Goal: Task Accomplishment & Management: Manage account settings

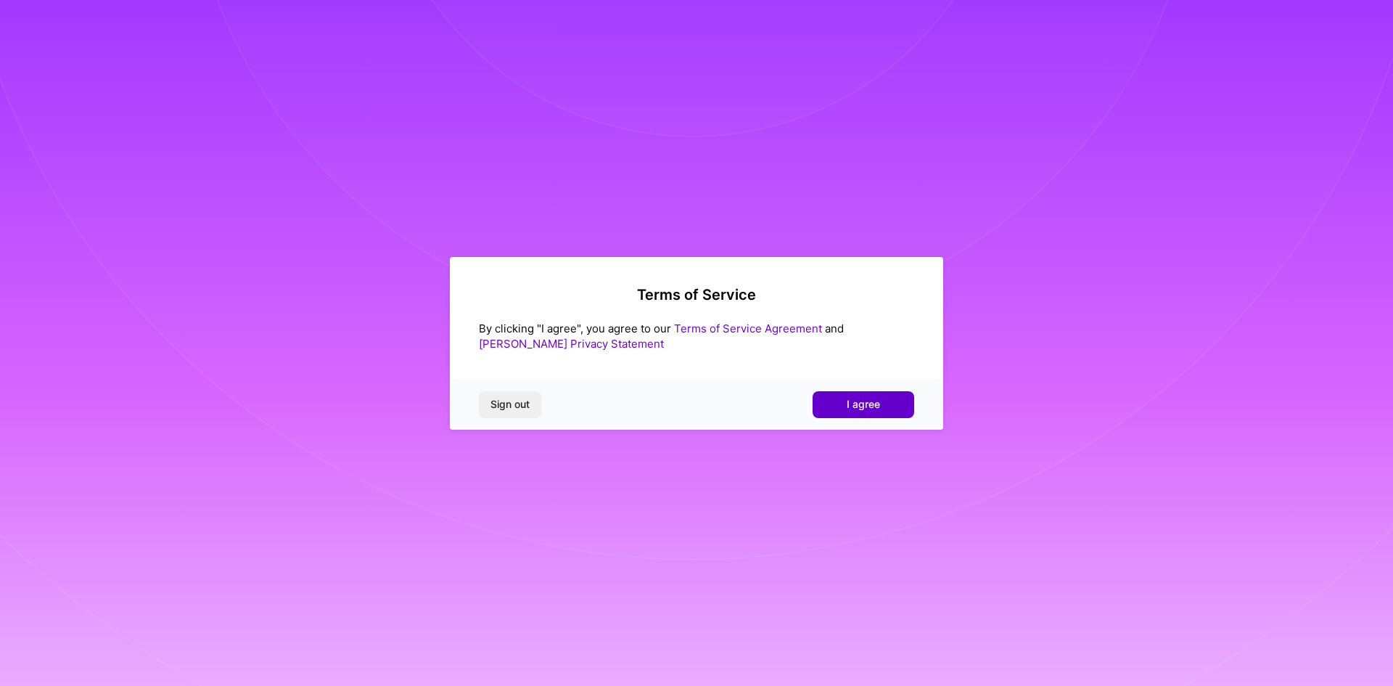
click at [869, 406] on span "I agree" at bounding box center [863, 404] width 33 height 15
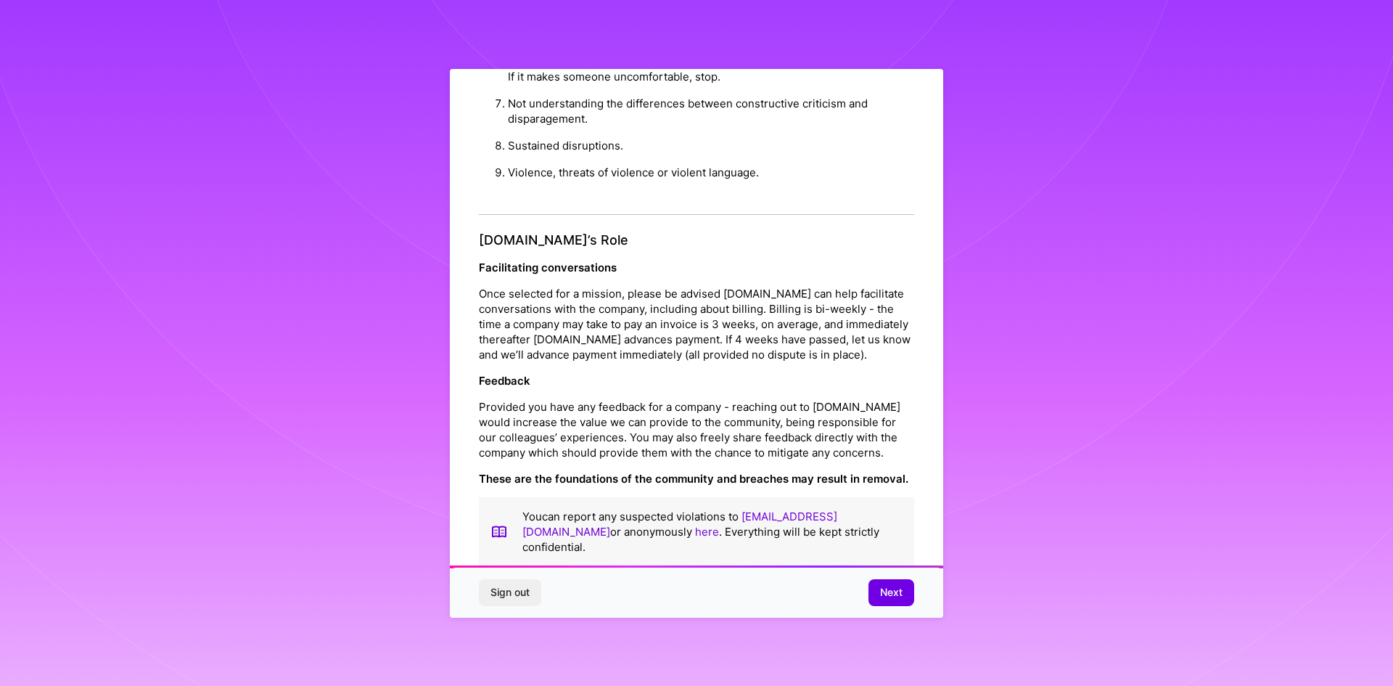
scroll to position [1548, 0]
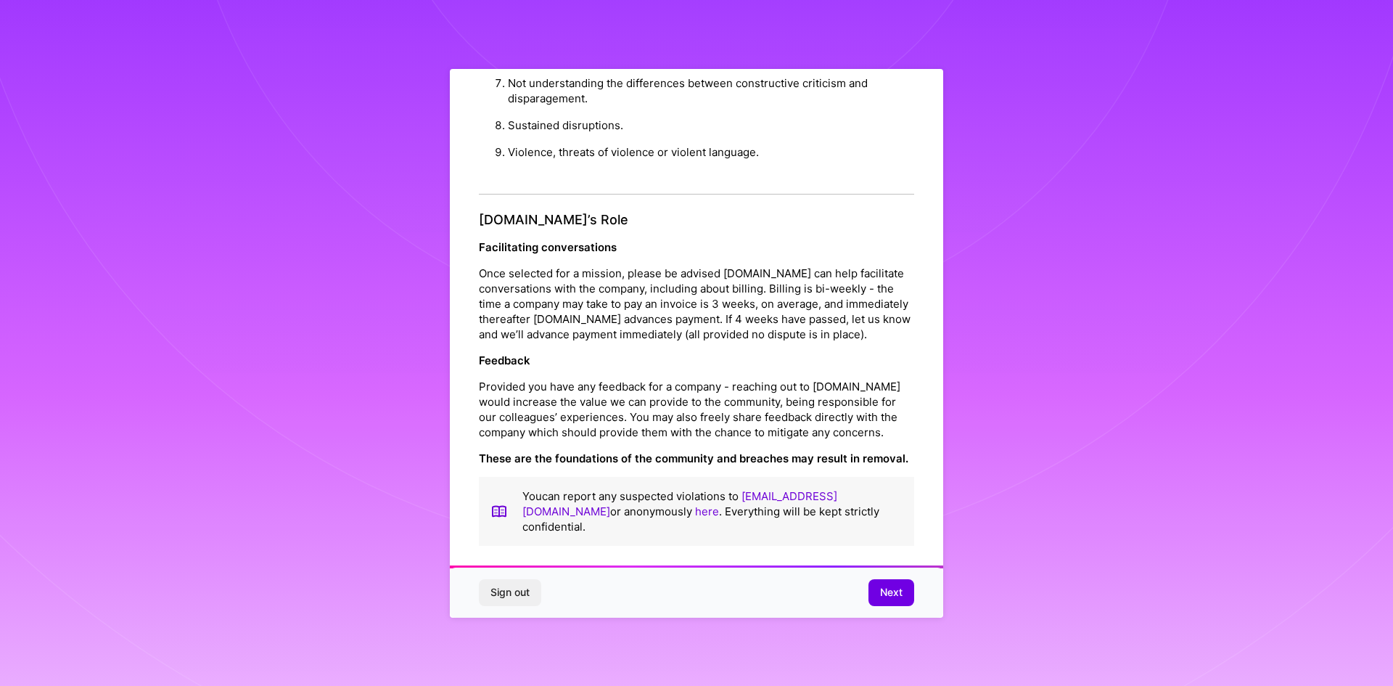
click at [886, 590] on span "Next" at bounding box center [891, 592] width 22 height 15
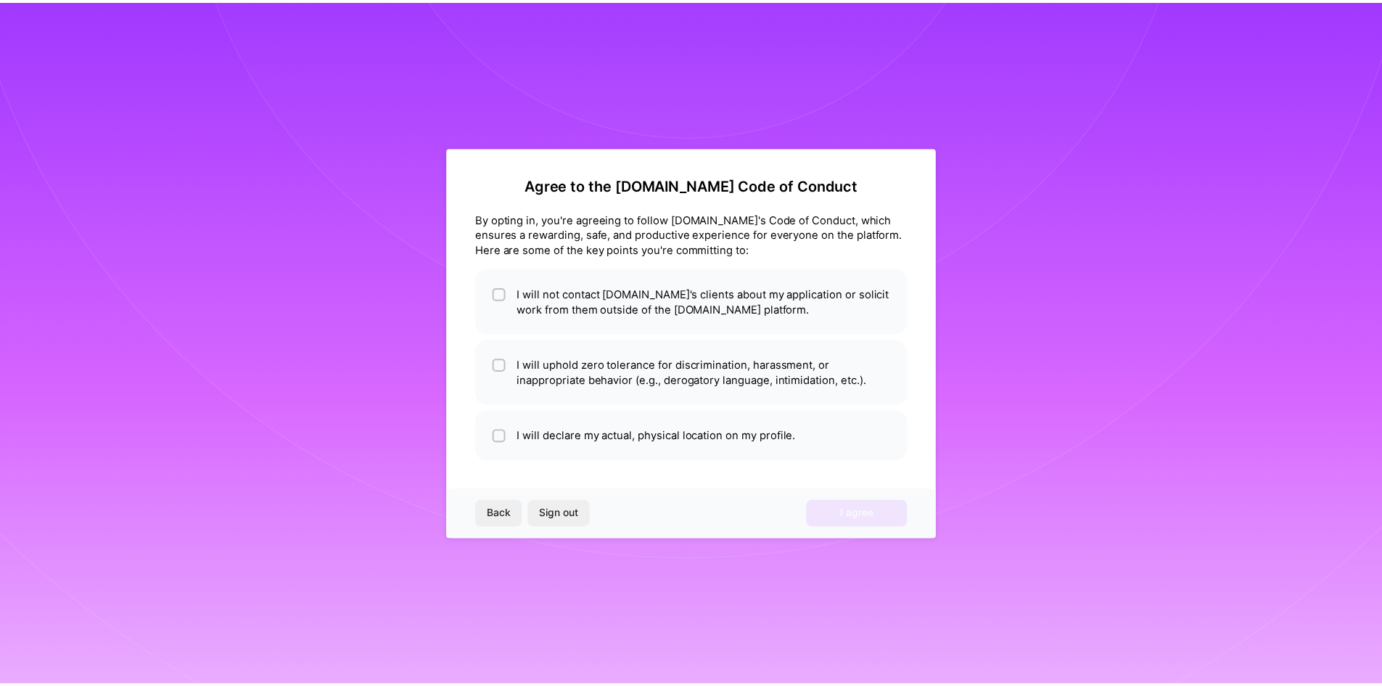
scroll to position [0, 0]
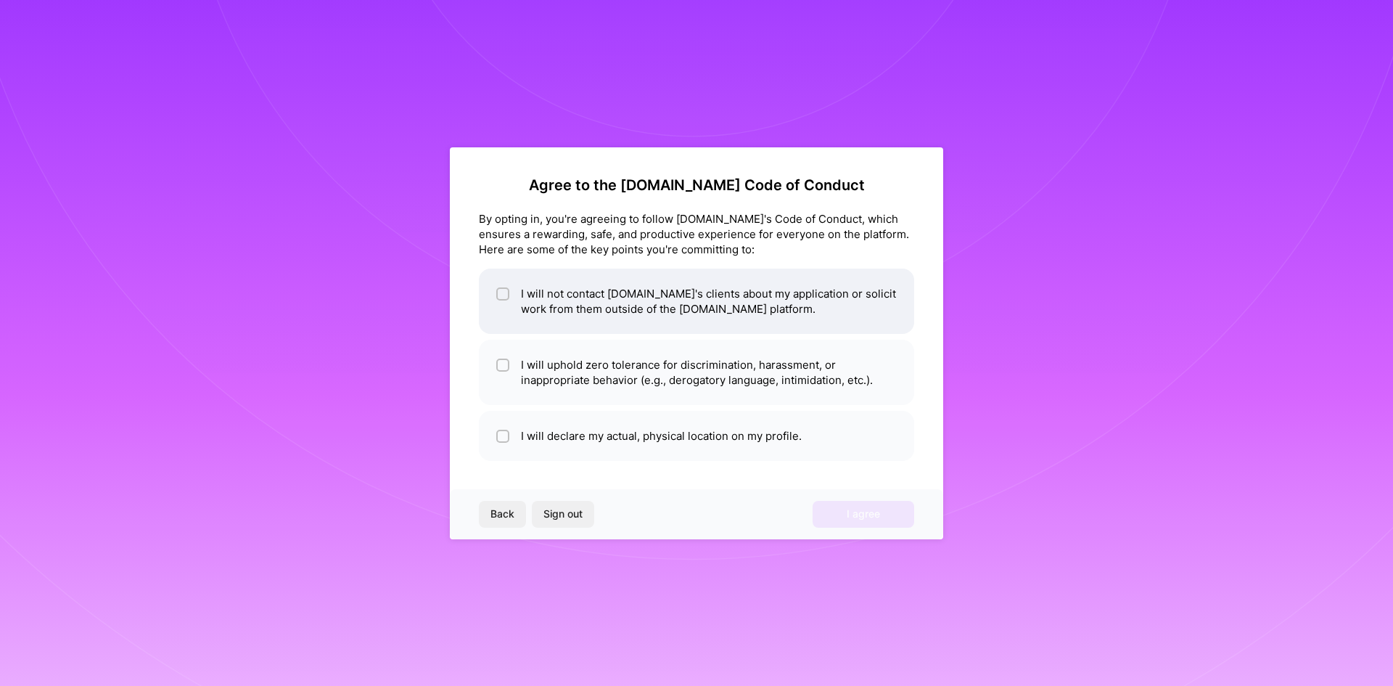
click at [507, 298] on input "checkbox" at bounding box center [504, 295] width 10 height 10
checkbox input "true"
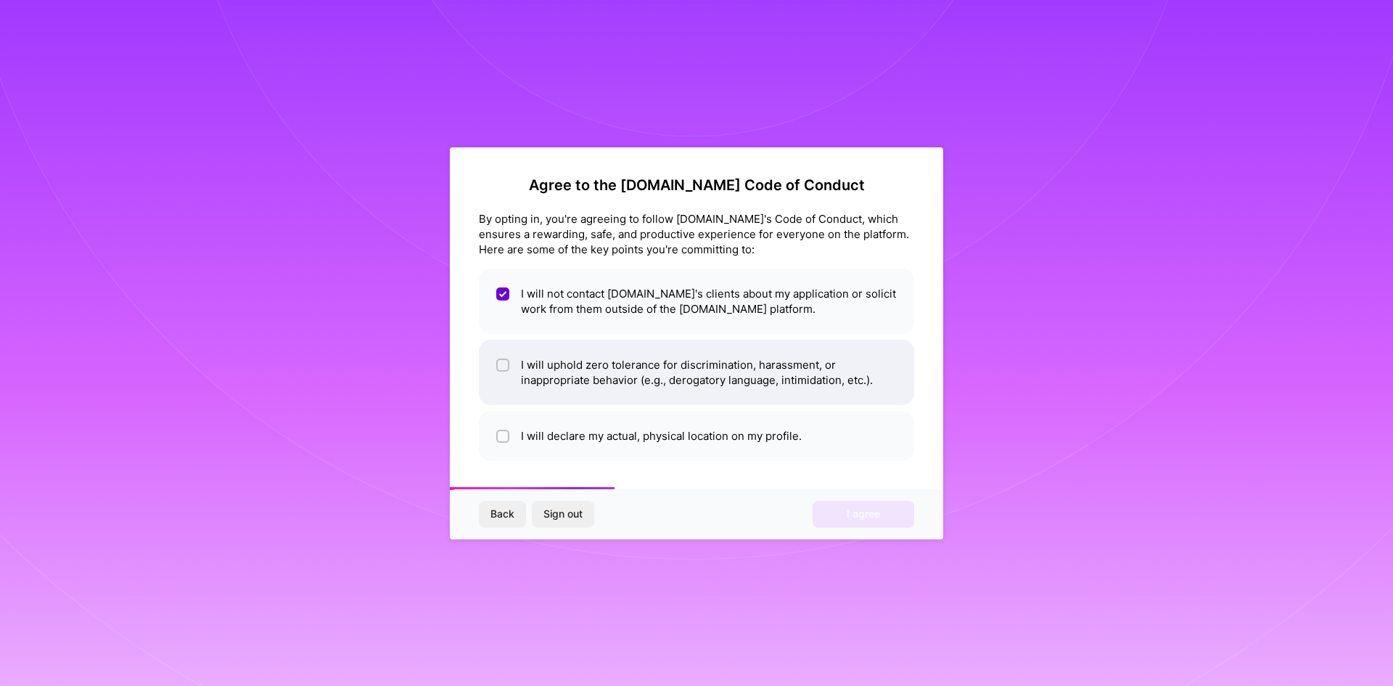
click at [516, 369] on li "I will uphold zero tolerance for discrimination, harassment, or inappropriate b…" at bounding box center [696, 372] width 435 height 65
checkbox input "true"
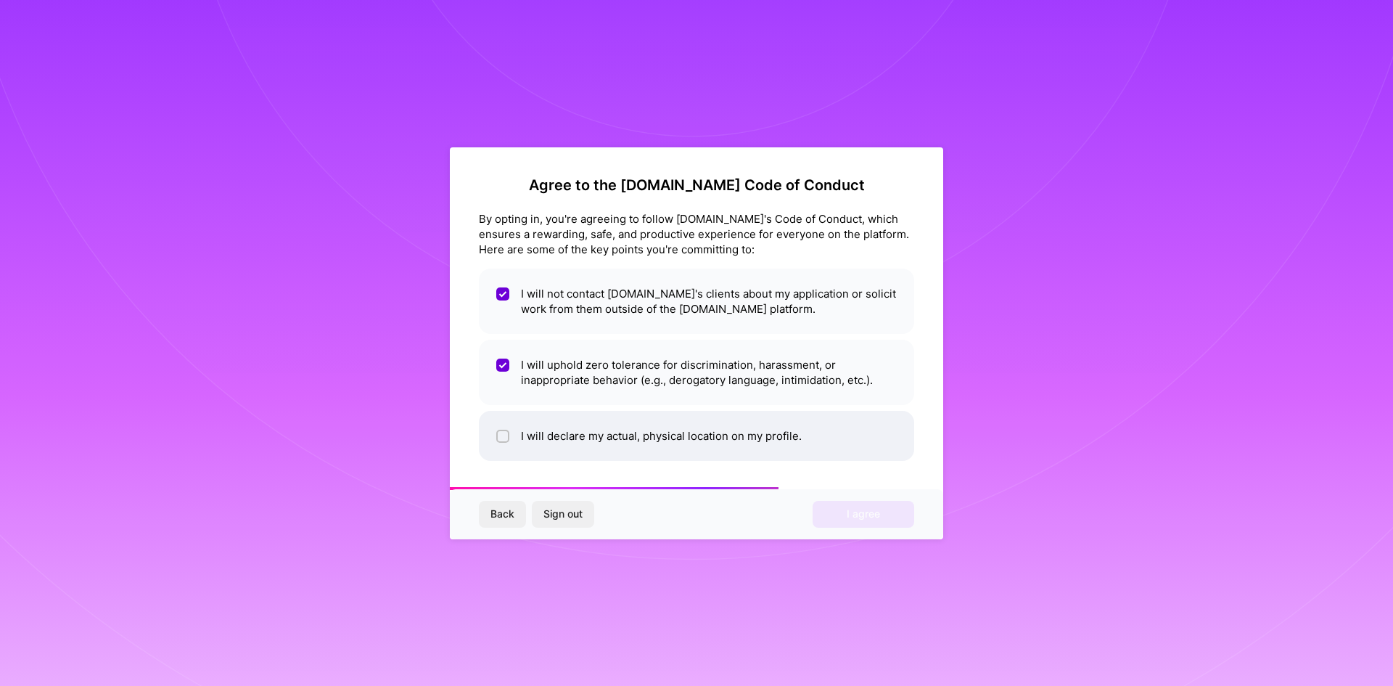
click at [572, 430] on li "I will declare my actual, physical location on my profile." at bounding box center [696, 436] width 435 height 50
checkbox input "true"
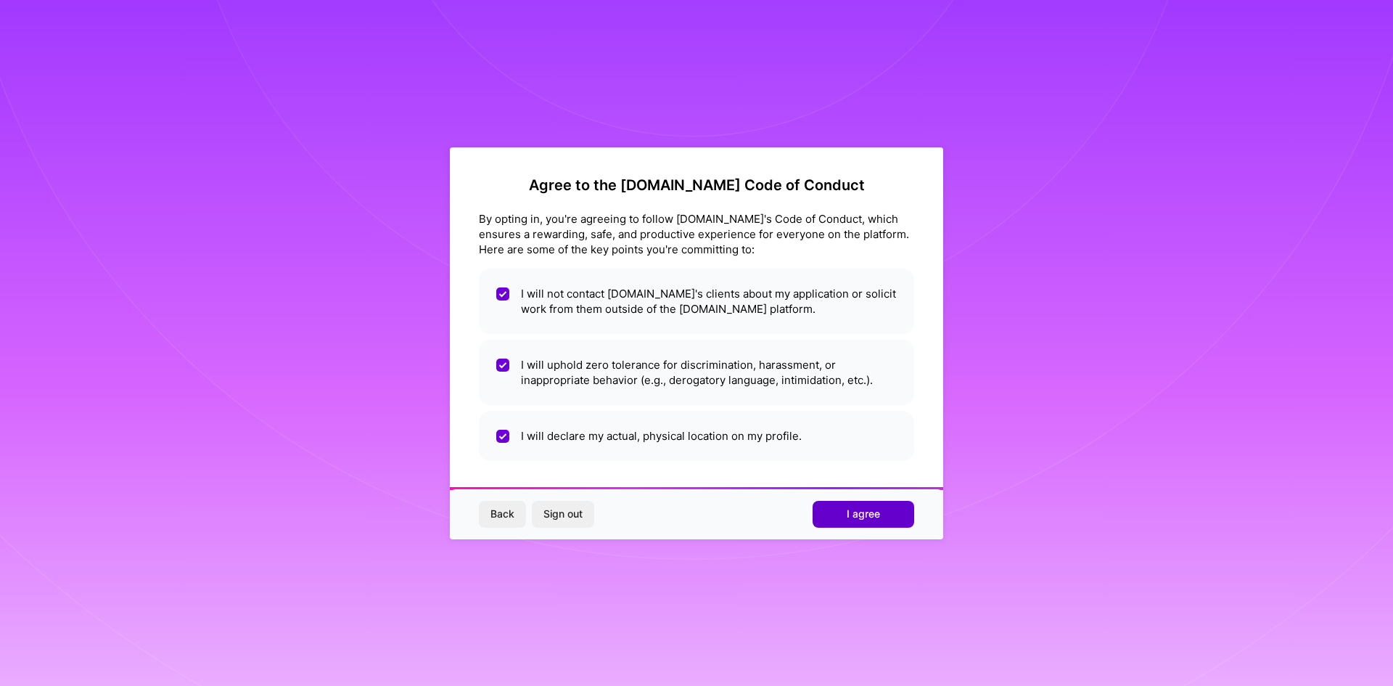
click at [869, 515] on span "I agree" at bounding box center [863, 513] width 33 height 15
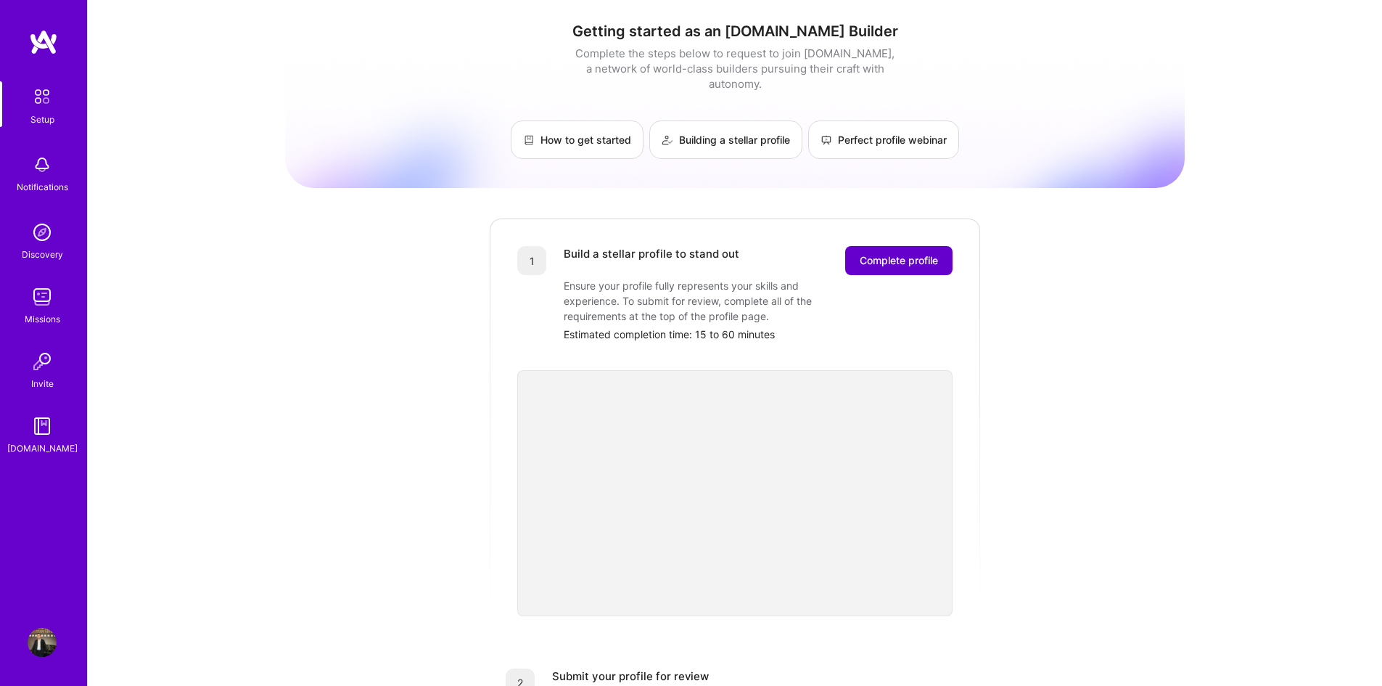
click at [903, 253] on span "Complete profile" at bounding box center [899, 260] width 78 height 15
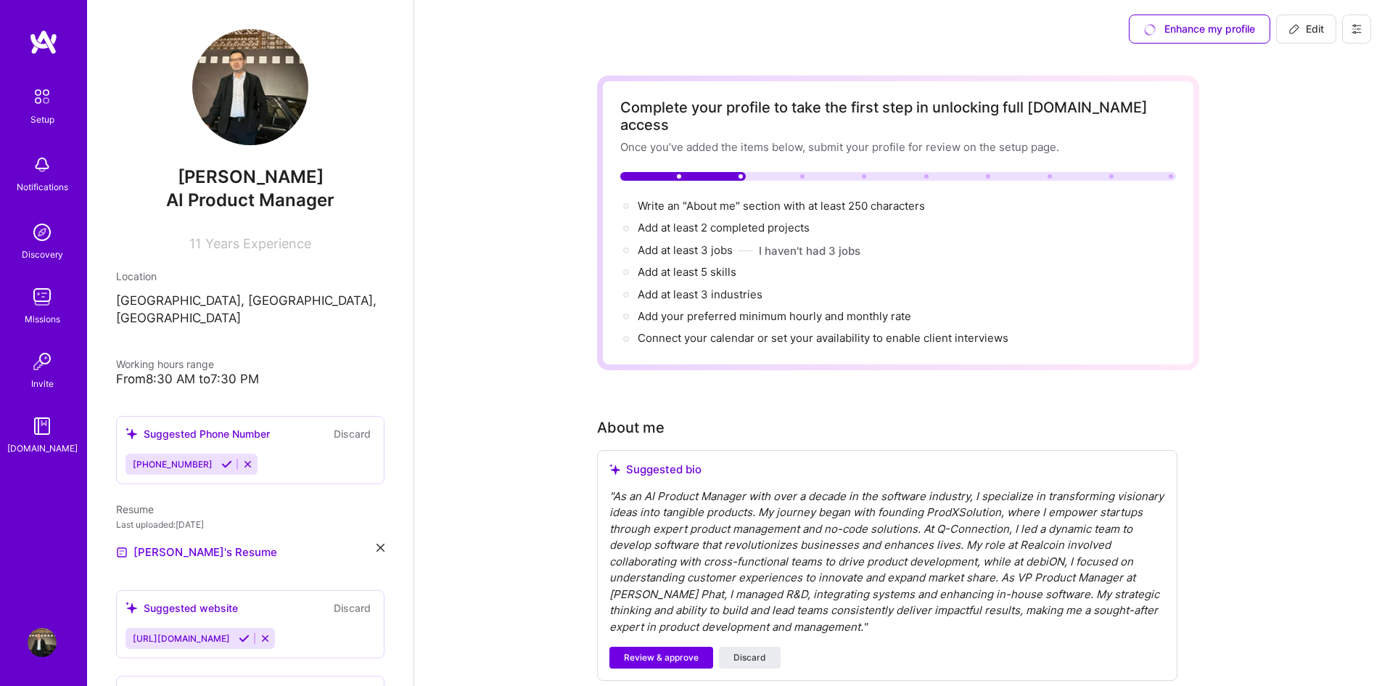
click at [221, 459] on icon at bounding box center [226, 464] width 11 height 11
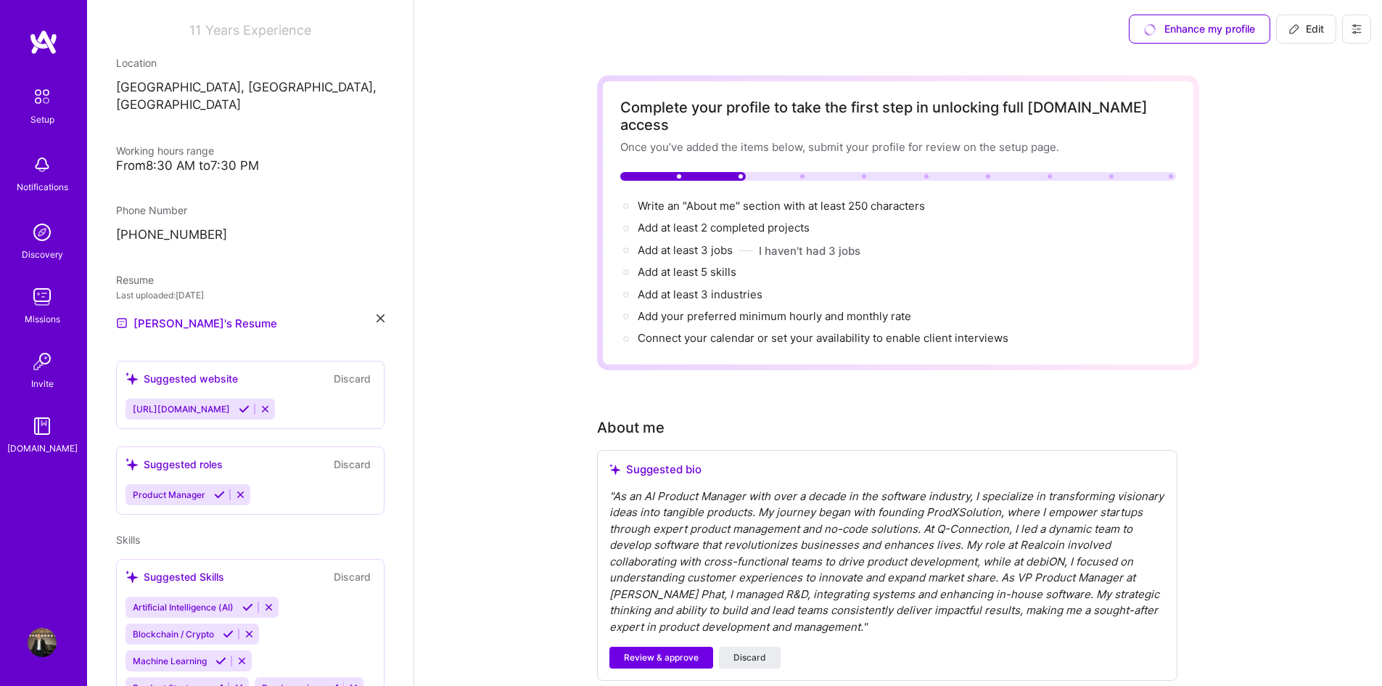
scroll to position [218, 0]
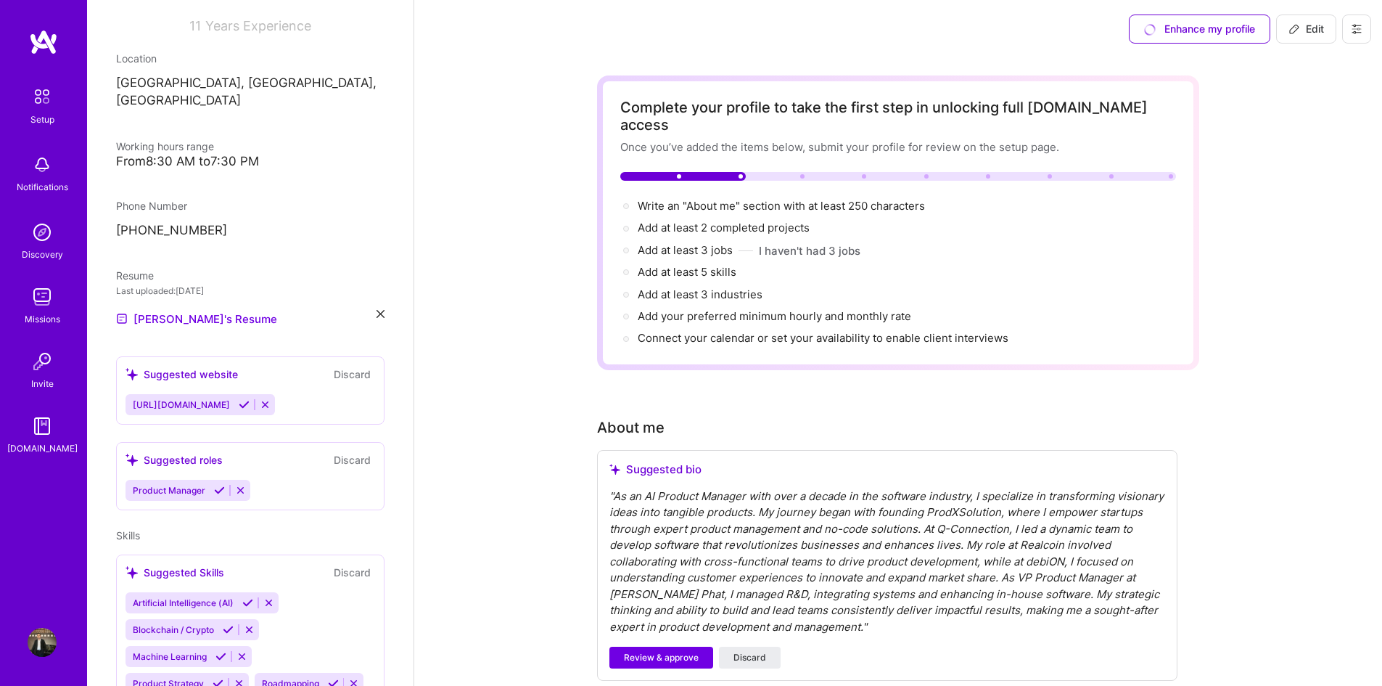
click at [250, 399] on icon at bounding box center [244, 404] width 11 height 11
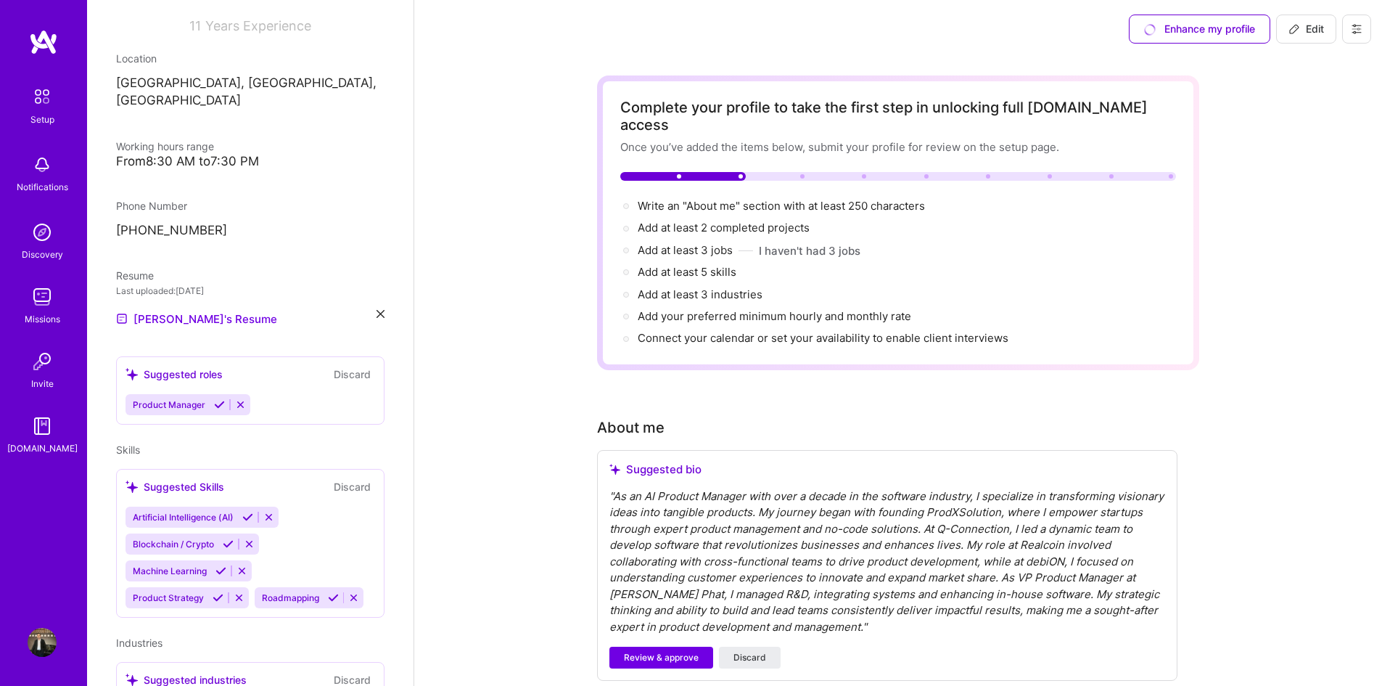
click at [219, 399] on icon at bounding box center [219, 404] width 11 height 11
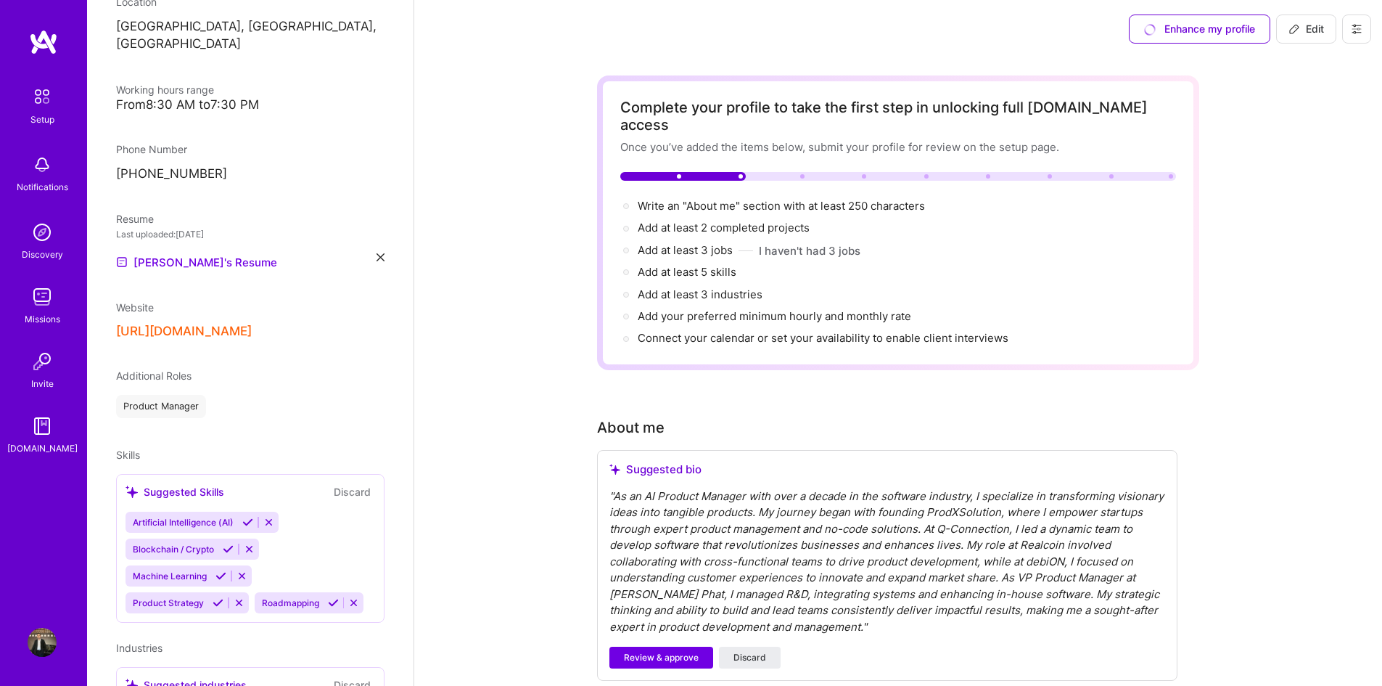
scroll to position [363, 0]
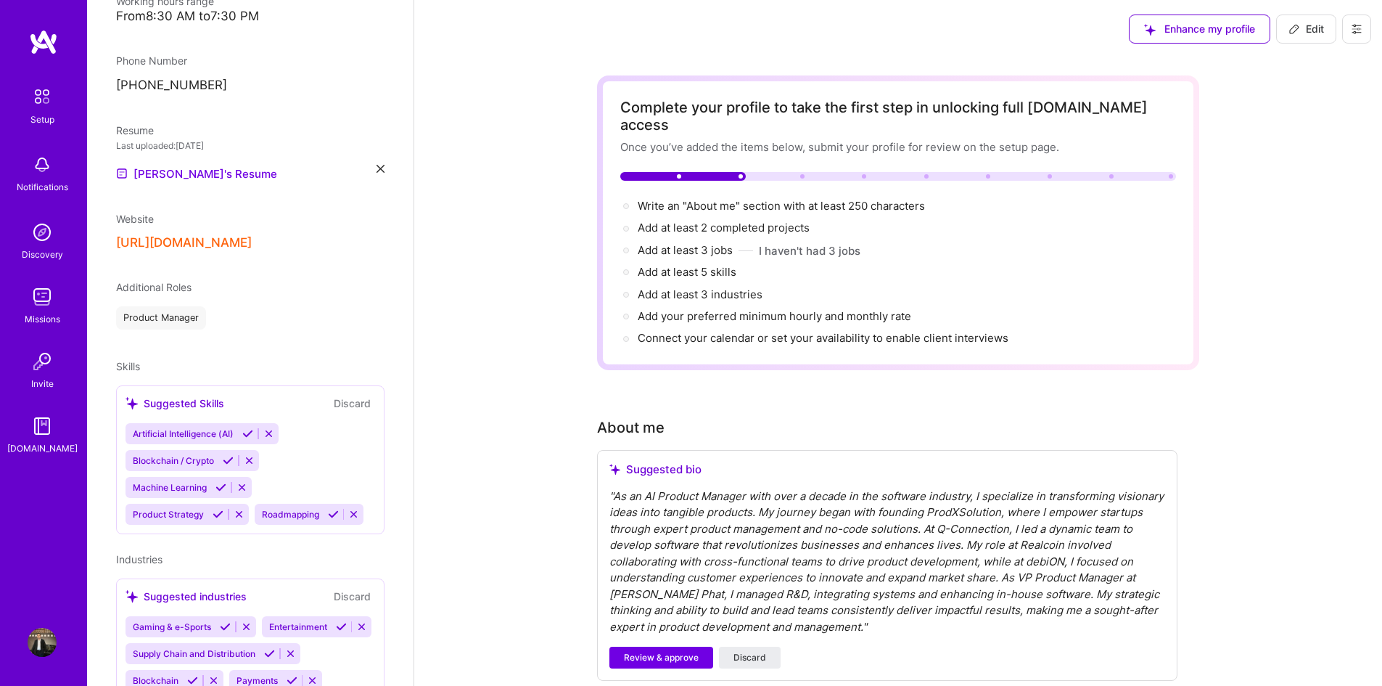
click at [250, 428] on icon at bounding box center [247, 433] width 11 height 11
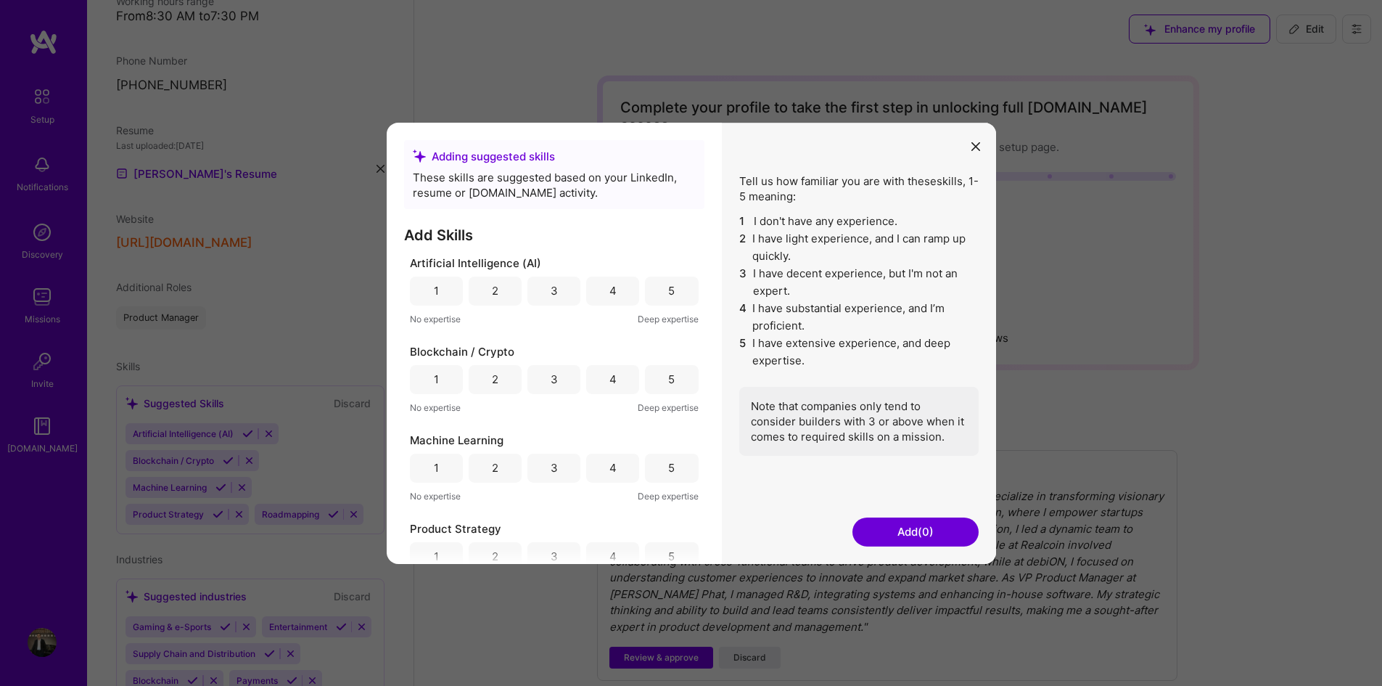
click at [566, 292] on div "3" at bounding box center [553, 290] width 53 height 29
click at [591, 382] on div "4" at bounding box center [612, 378] width 53 height 29
click at [609, 292] on div "4" at bounding box center [612, 290] width 7 height 15
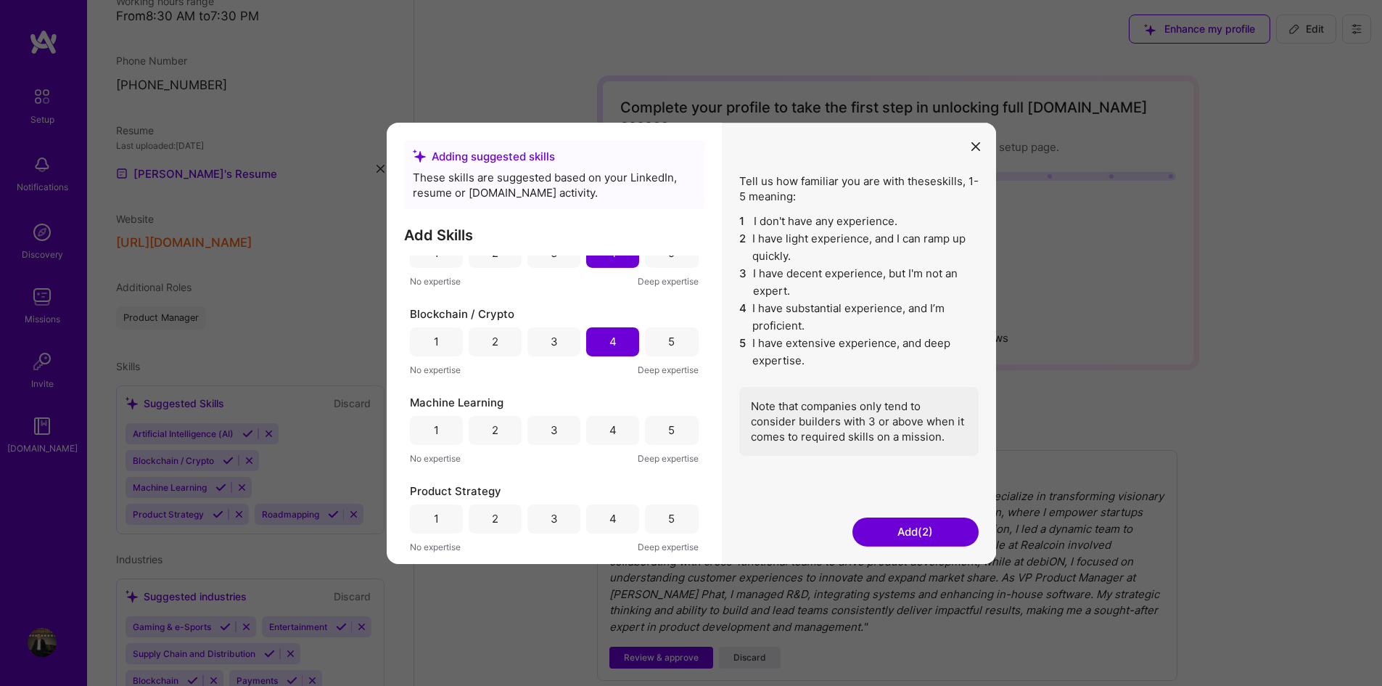
scroll to position [73, 0]
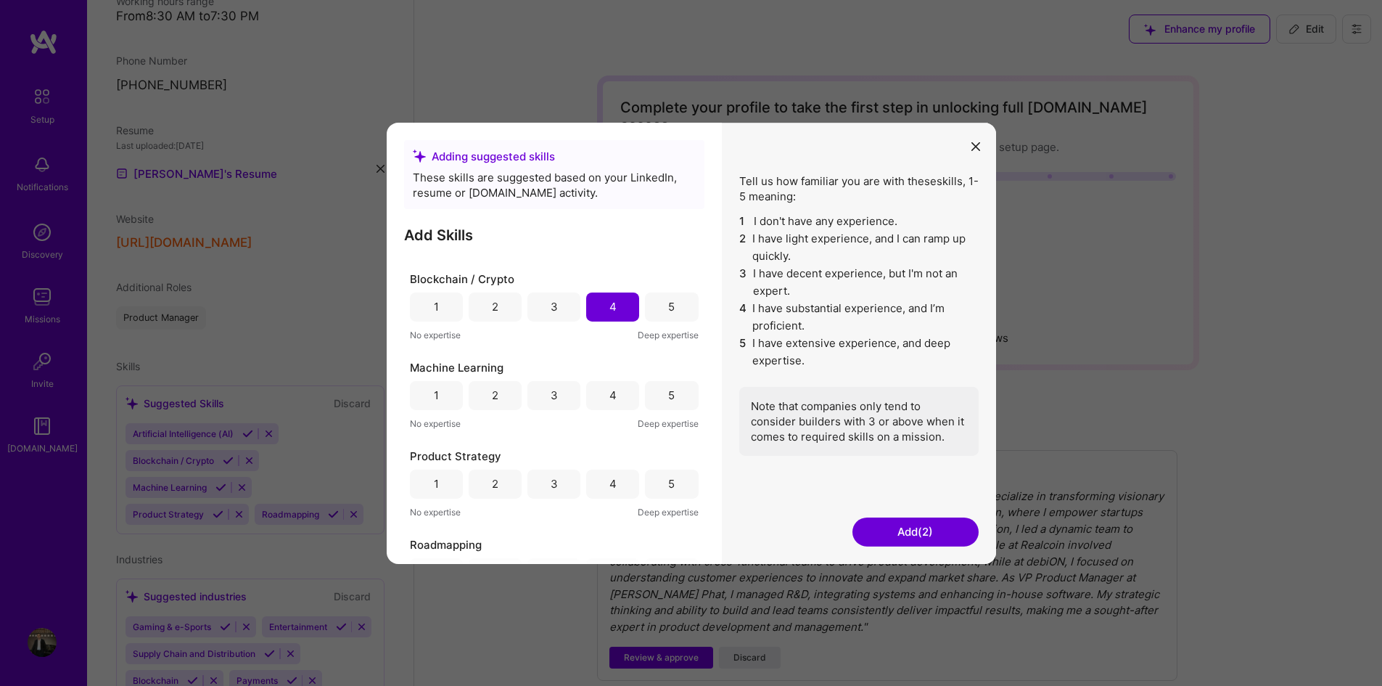
click at [609, 398] on div "4" at bounding box center [612, 394] width 7 height 15
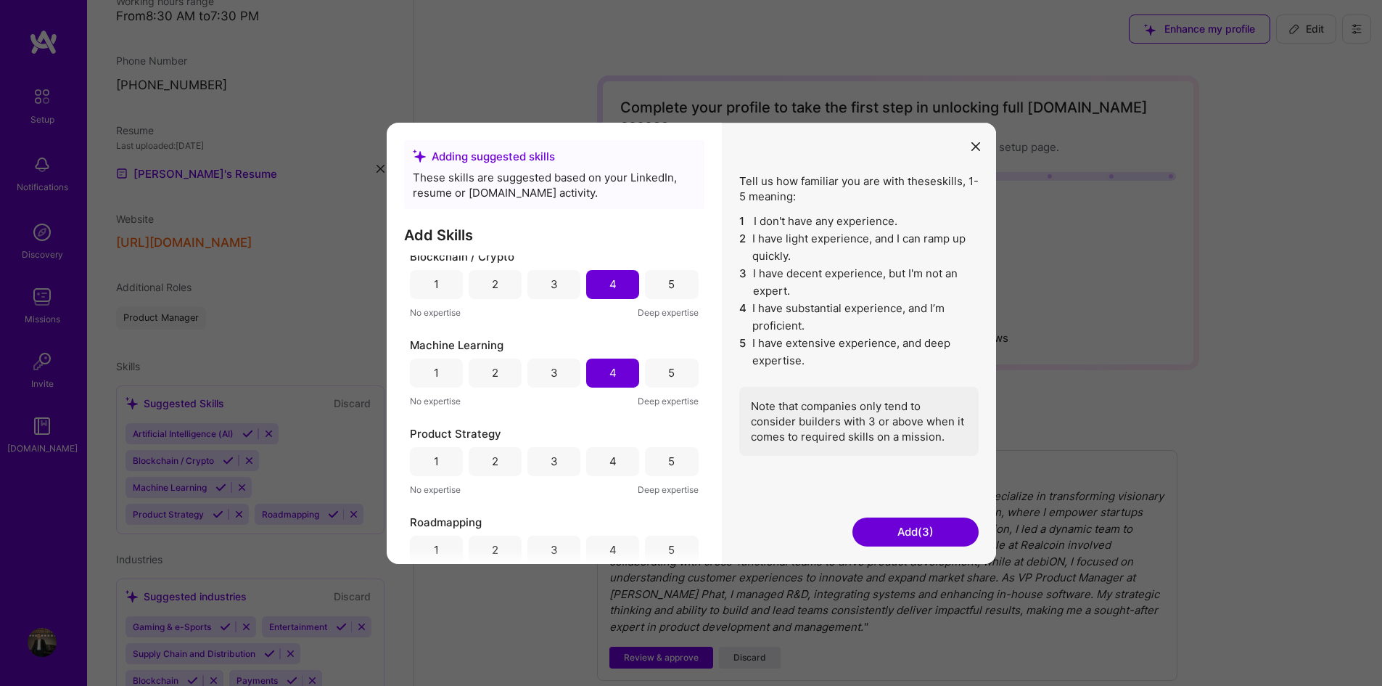
scroll to position [117, 0]
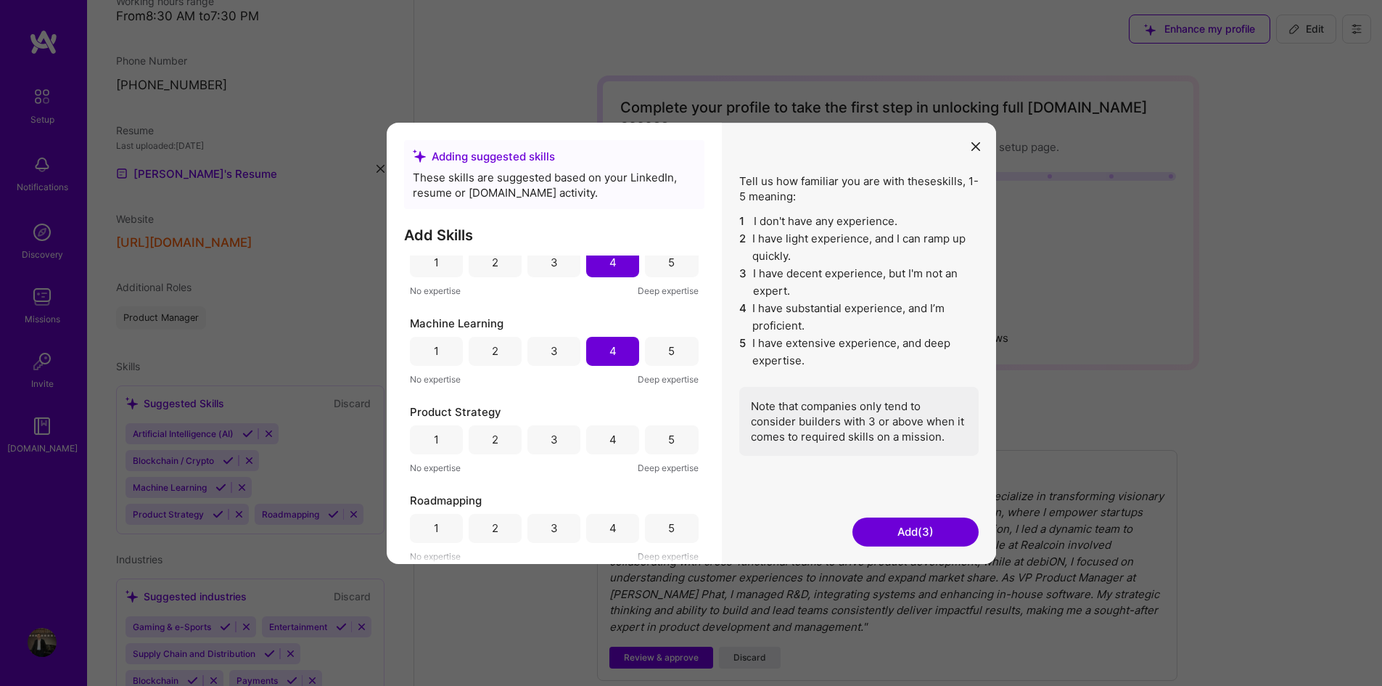
click at [668, 440] on div "5" at bounding box center [671, 439] width 7 height 15
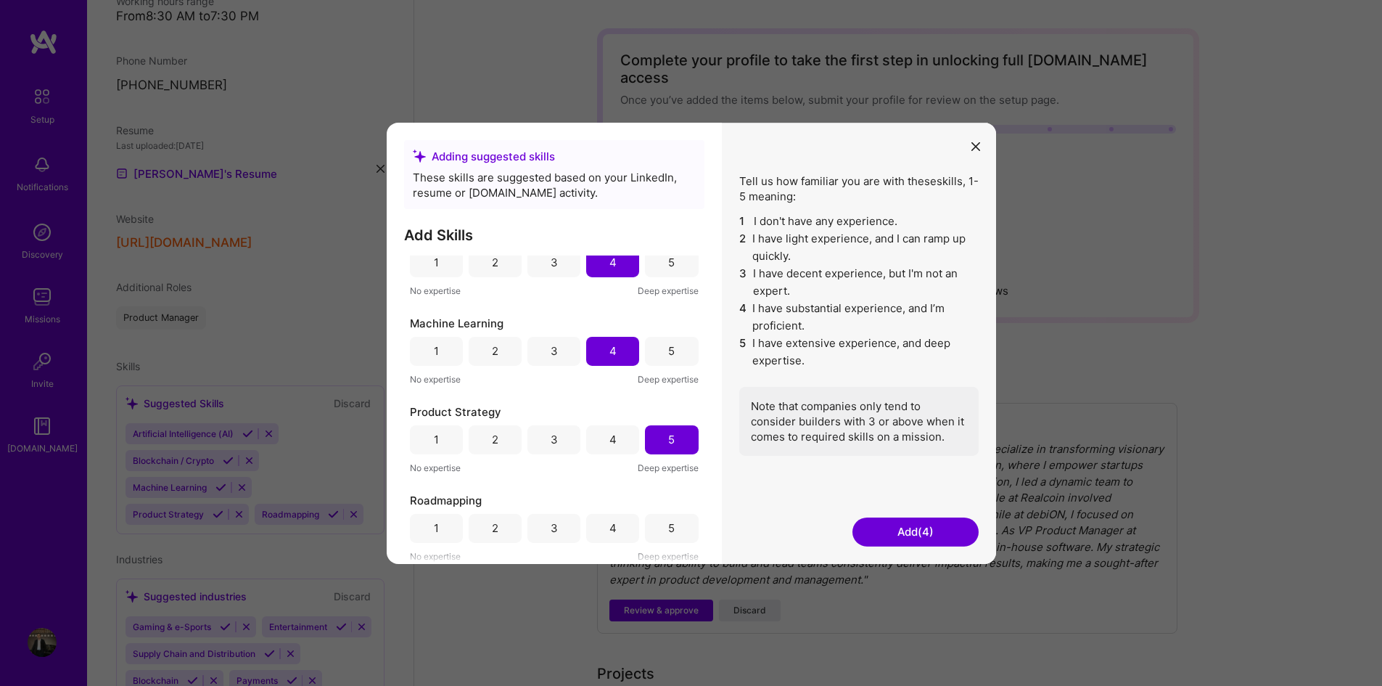
scroll to position [73, 0]
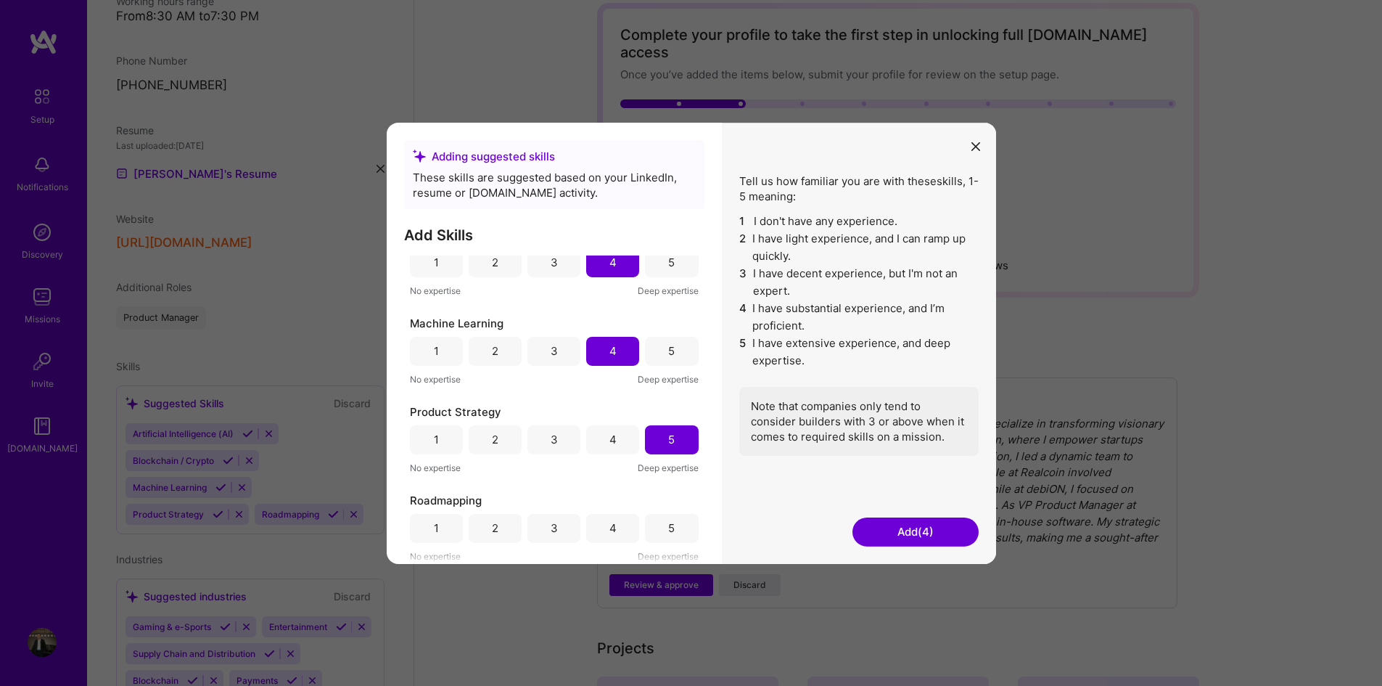
click at [672, 527] on div "5" at bounding box center [671, 527] width 53 height 29
click at [932, 525] on button "Add (5)" at bounding box center [916, 531] width 126 height 29
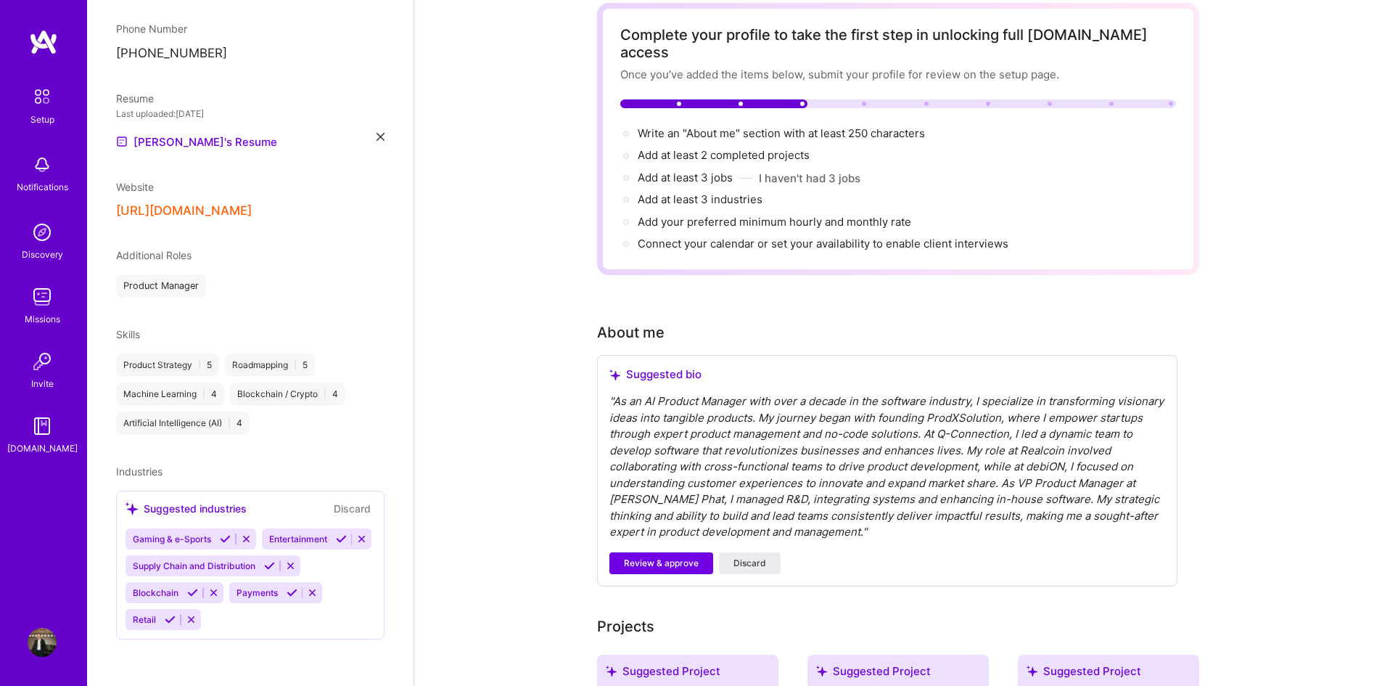
scroll to position [405, 0]
click at [264, 565] on icon at bounding box center [269, 565] width 11 height 11
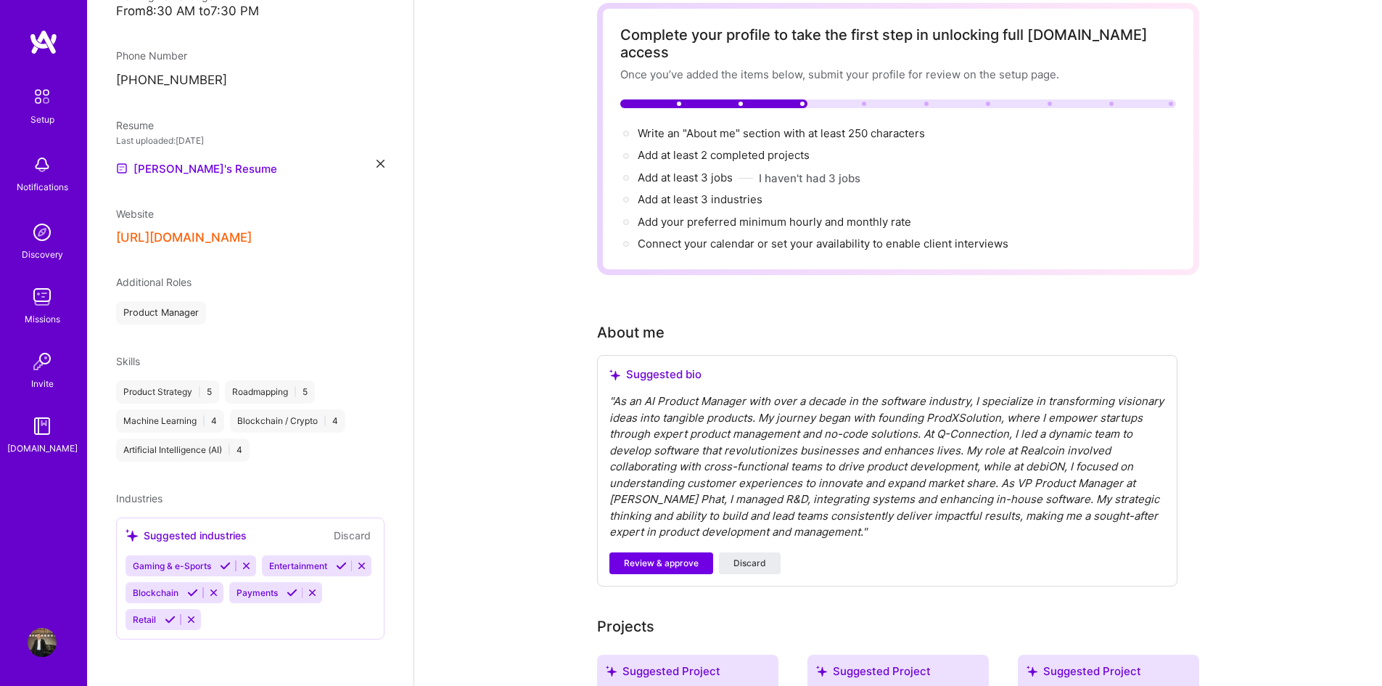
scroll to position [351, 0]
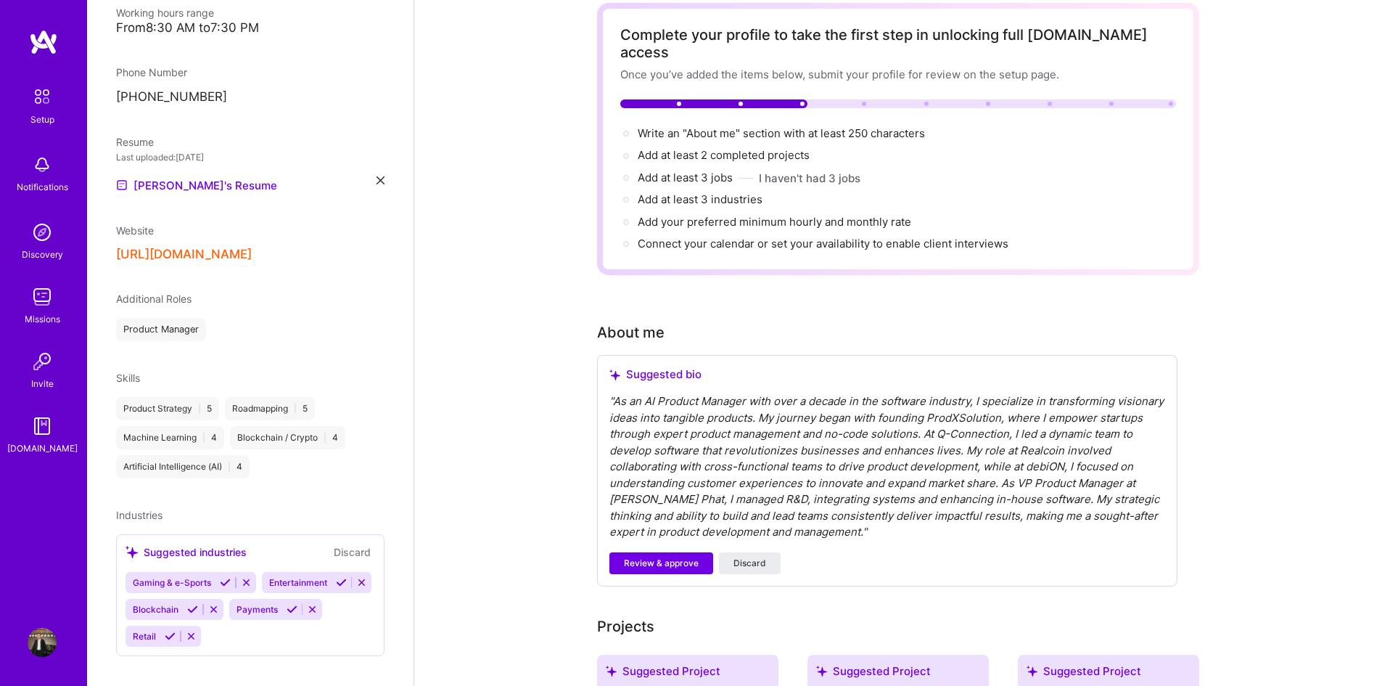
click at [198, 604] on icon at bounding box center [192, 609] width 11 height 11
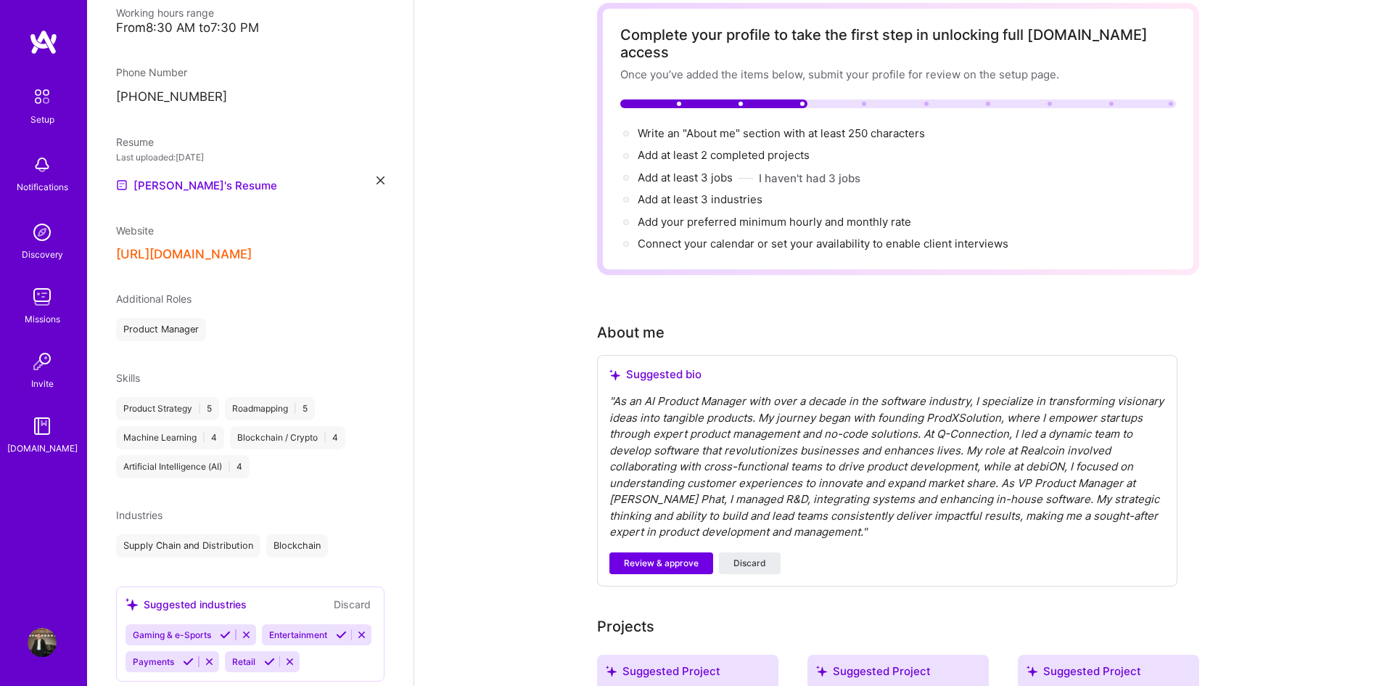
click at [194, 656] on icon at bounding box center [188, 661] width 11 height 11
click at [176, 656] on icon at bounding box center [170, 661] width 11 height 11
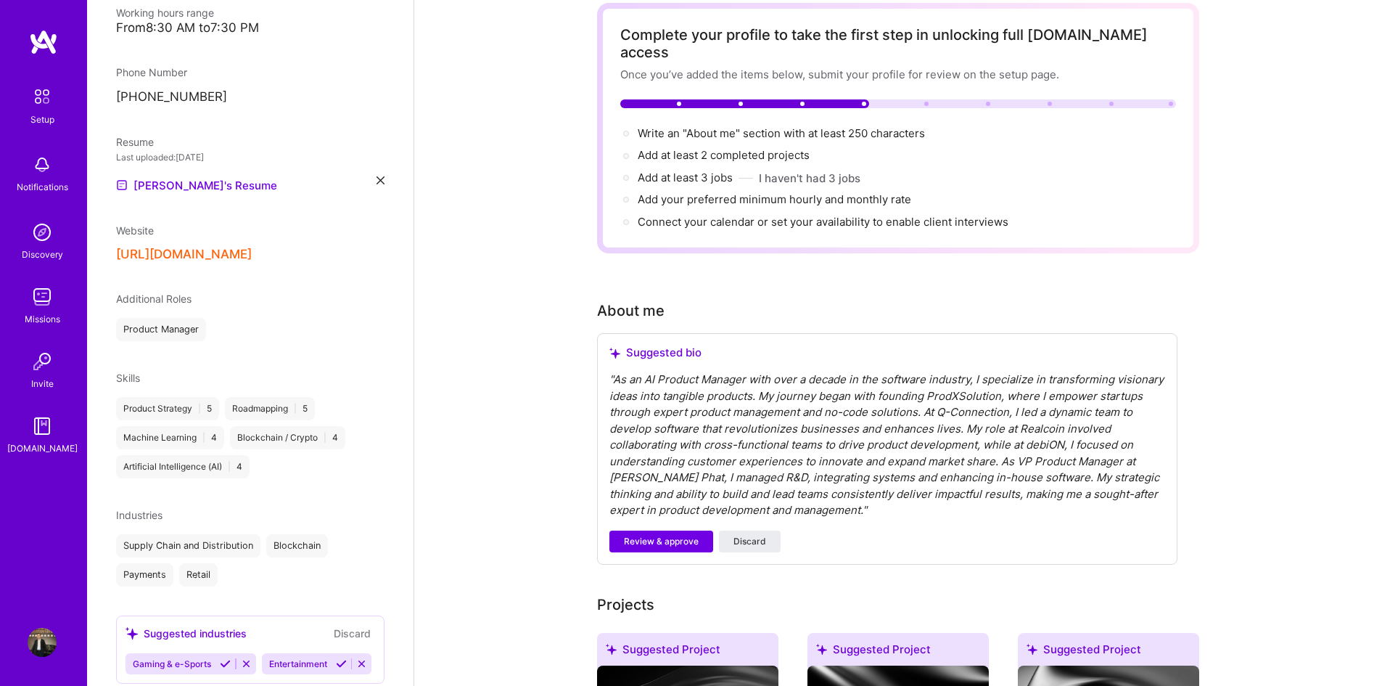
scroll to position [406, 0]
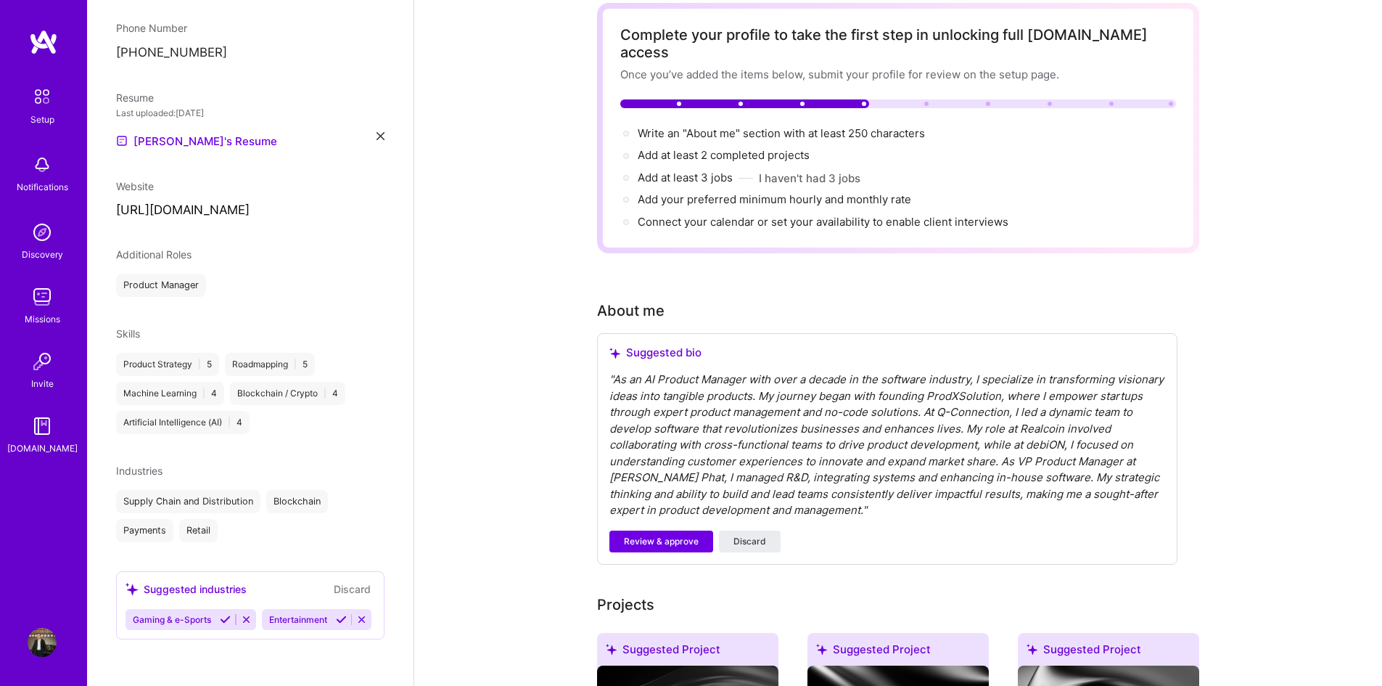
click at [247, 614] on icon at bounding box center [246, 619] width 11 height 11
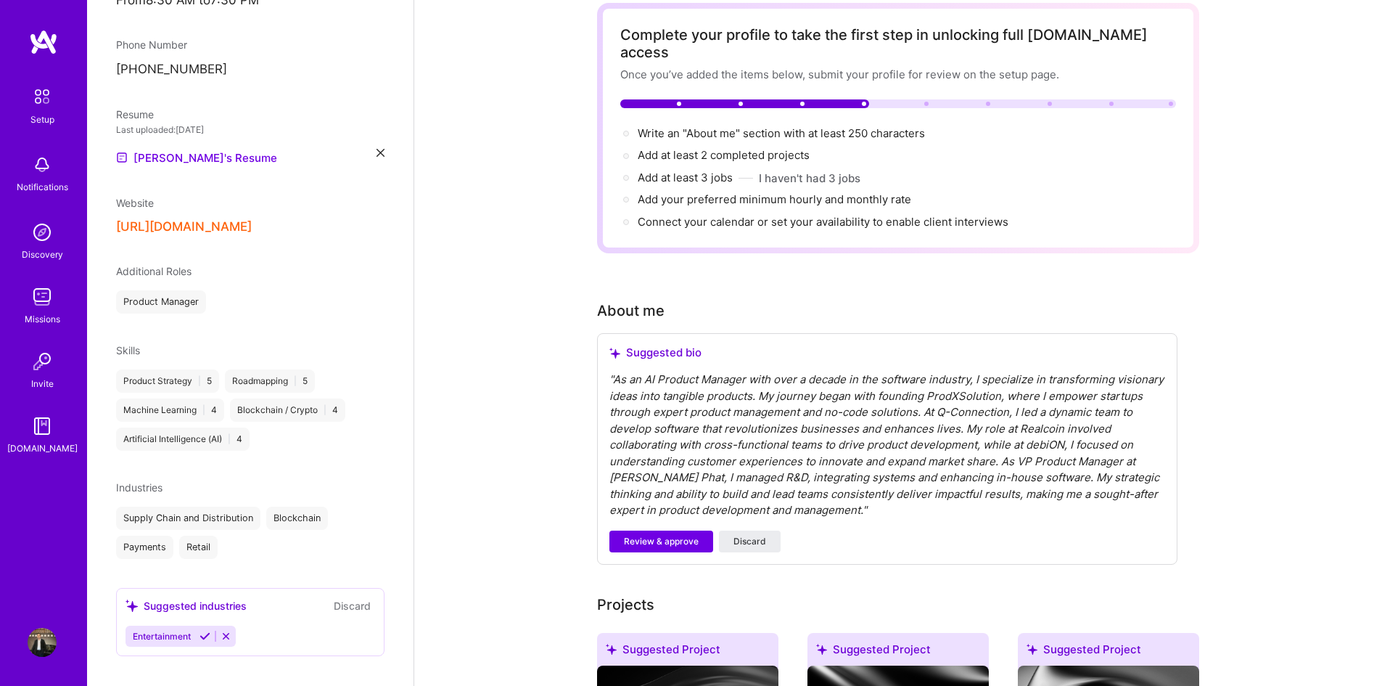
click at [229, 631] on icon at bounding box center [226, 636] width 11 height 11
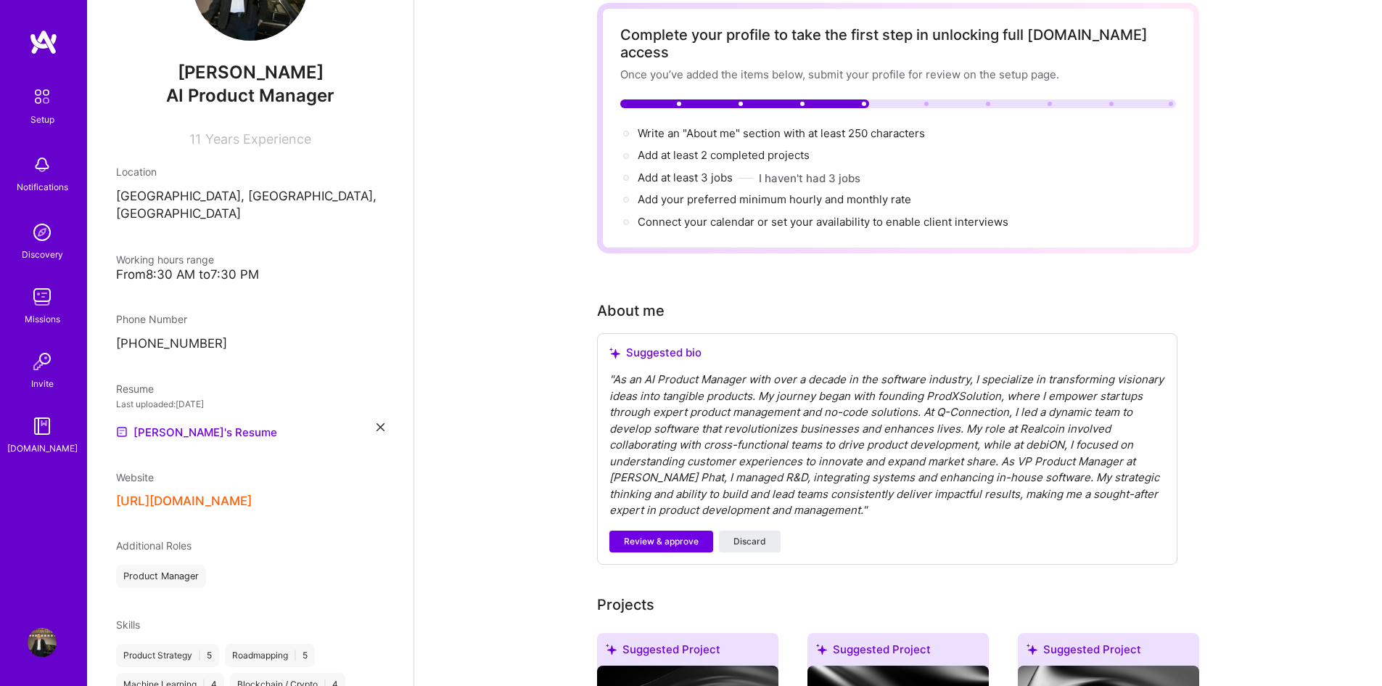
scroll to position [3, 0]
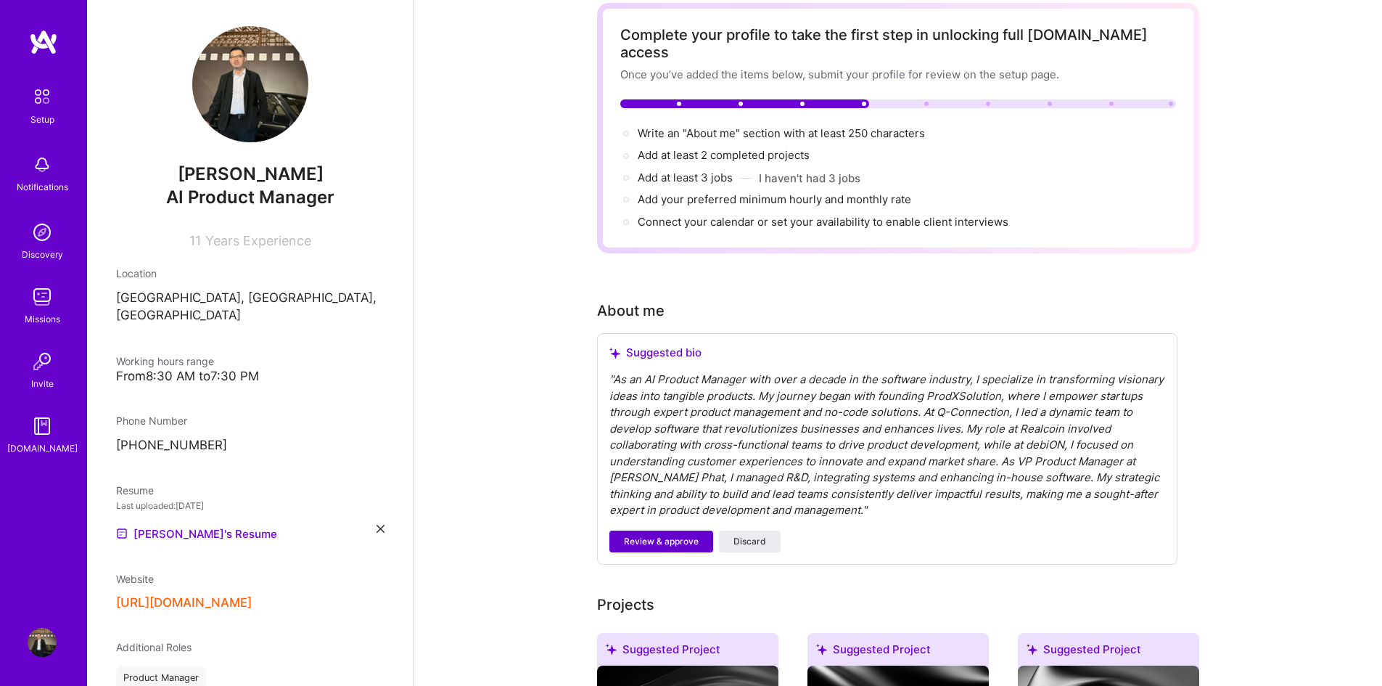
click at [679, 535] on span "Review & approve" at bounding box center [661, 541] width 75 height 13
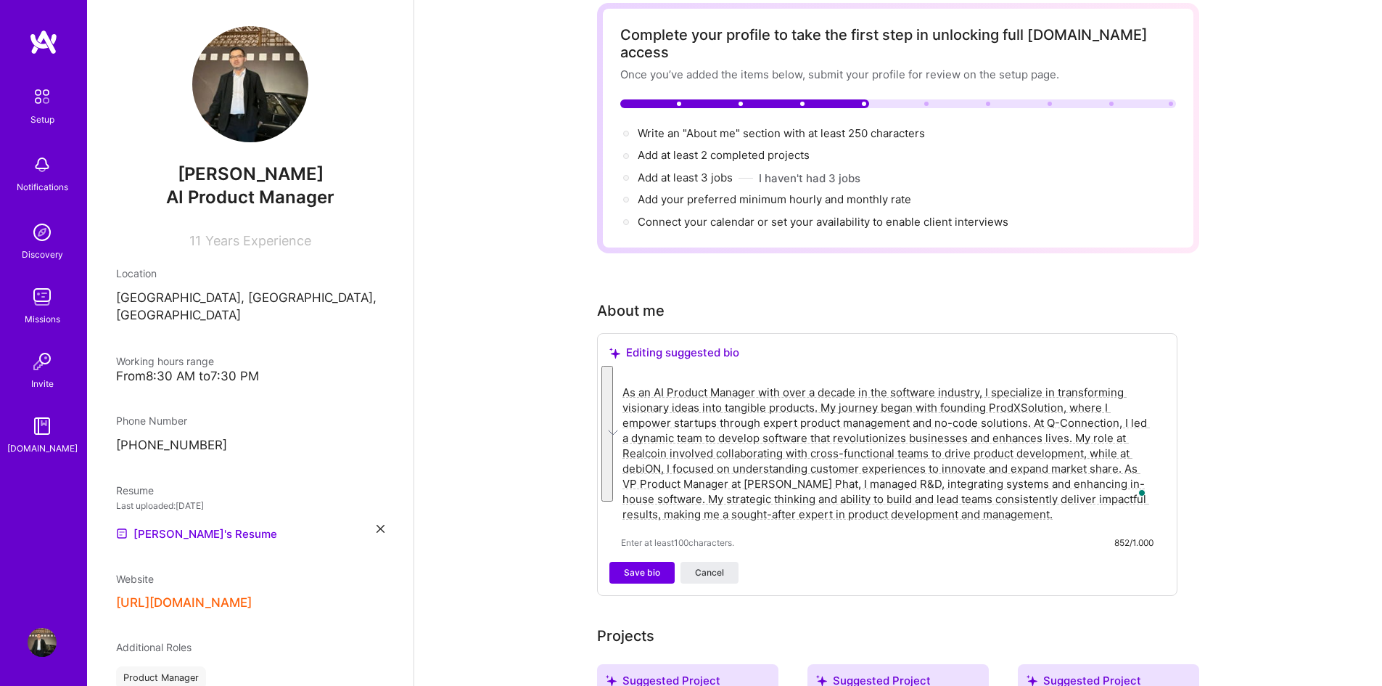
drag, startPoint x: 1055, startPoint y: 496, endPoint x: 623, endPoint y: 377, distance: 448.3
click at [623, 383] on textarea "As an AI Product Manager with over a decade in the software industry, I special…" at bounding box center [887, 453] width 533 height 140
paste textarea "I/Product leader with 10+ years across retail, payments, e-invoicing, blockchai…"
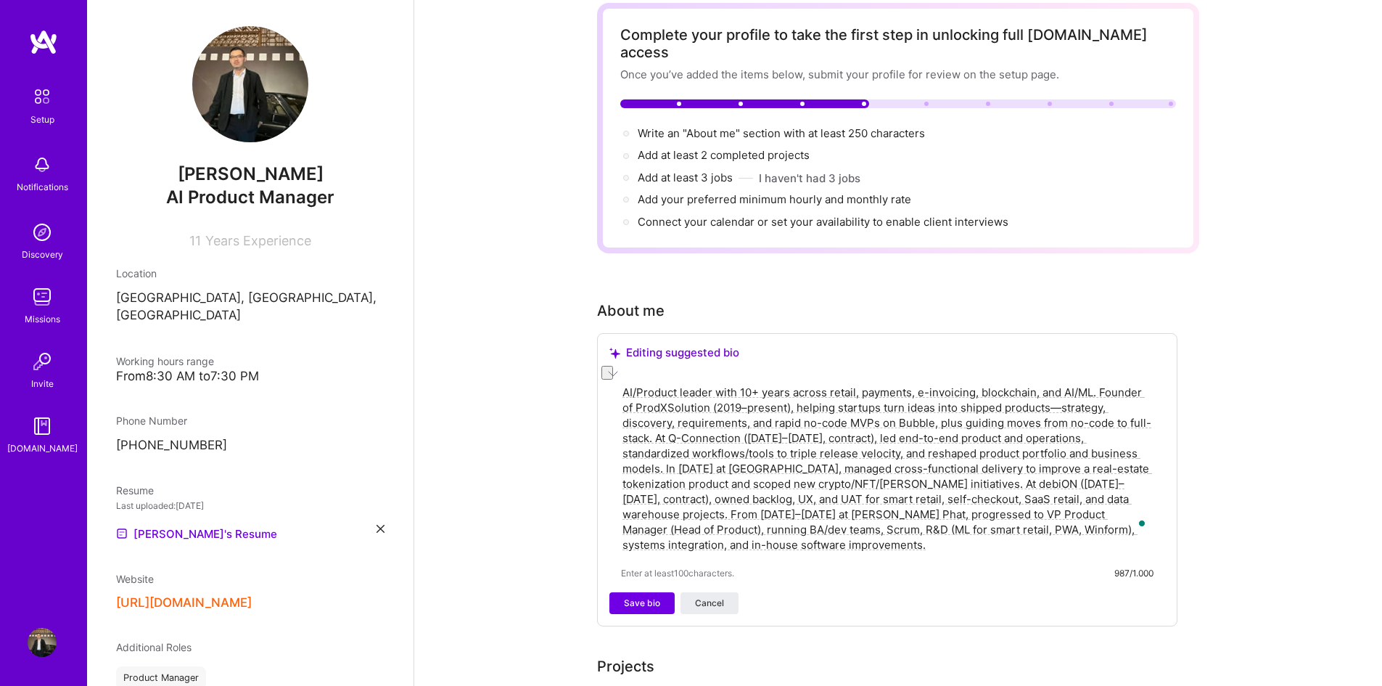
drag, startPoint x: 746, startPoint y: 415, endPoint x: 878, endPoint y: 416, distance: 132.1
click at [878, 416] on textarea "AI/Product leader with 10+ years across retail, payments, e-invoicing, blockcha…" at bounding box center [887, 468] width 533 height 171
drag, startPoint x: 1032, startPoint y: 434, endPoint x: 985, endPoint y: 436, distance: 47.2
click at [985, 436] on textarea "AI/Product leader with 10+ years across retail, payments, e-invoicing, blockcha…" at bounding box center [887, 468] width 533 height 171
click at [1037, 446] on textarea "AI/Product leader with 10+ years across retail, payments, e-invoicing, blockcha…" at bounding box center [887, 468] width 533 height 171
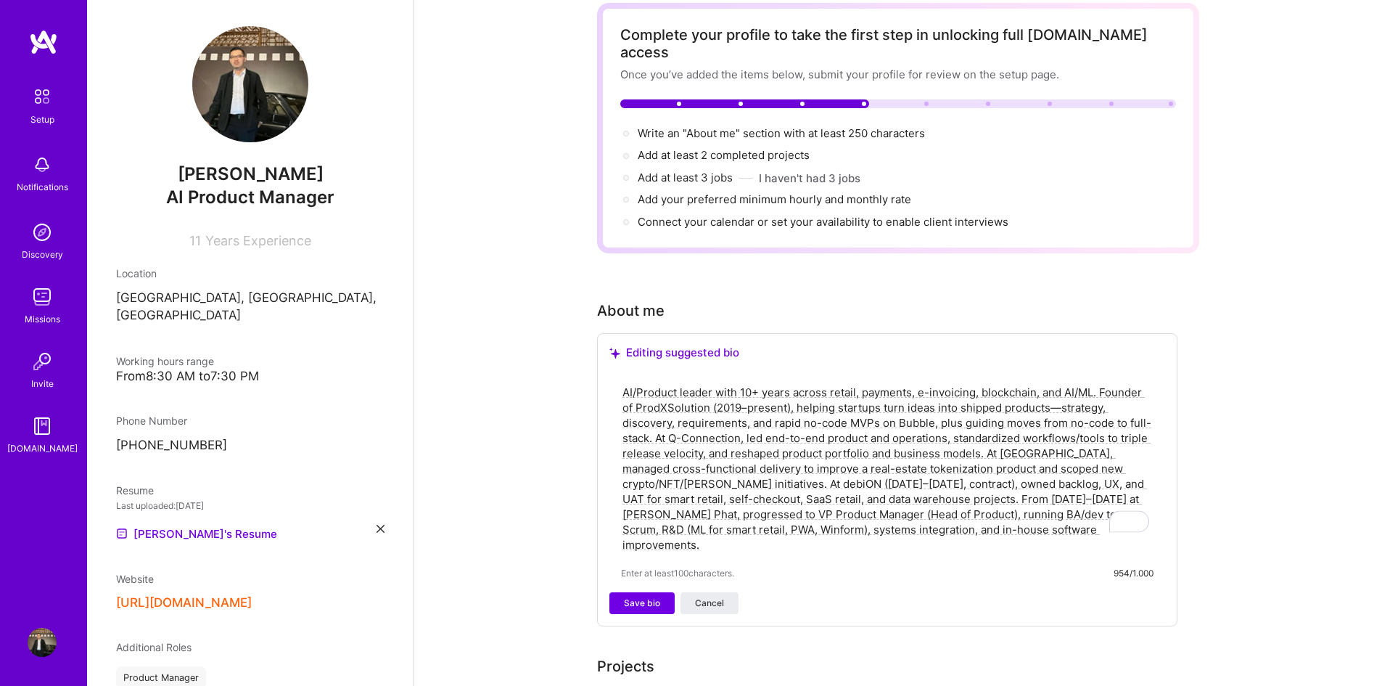
click at [751, 450] on textarea "AI/Product leader with 10+ years across retail, payments, e-invoicing, blockcha…" at bounding box center [887, 468] width 533 height 171
drag, startPoint x: 734, startPoint y: 464, endPoint x: 892, endPoint y: 464, distance: 157.4
click at [892, 464] on textarea "AI/Product leader with 10+ years across retail, payments, e-invoicing, blockcha…" at bounding box center [887, 468] width 533 height 171
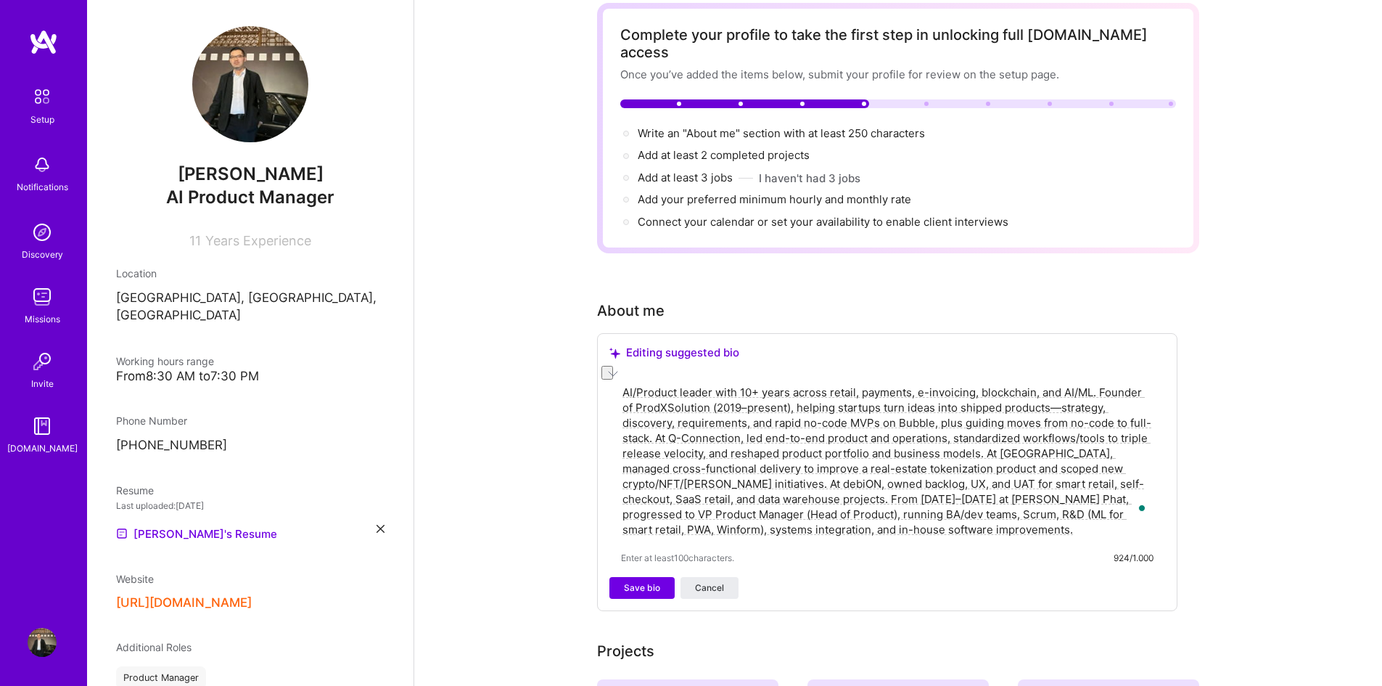
drag, startPoint x: 756, startPoint y: 479, endPoint x: 850, endPoint y: 480, distance: 93.6
click at [850, 480] on textarea "AI/Product leader with 10+ years across retail, payments, e-invoicing, blockcha…" at bounding box center [887, 460] width 533 height 155
click at [871, 477] on textarea "AI/Product leader with 10+ years across retail, payments, e-invoicing, blockcha…" at bounding box center [887, 460] width 533 height 155
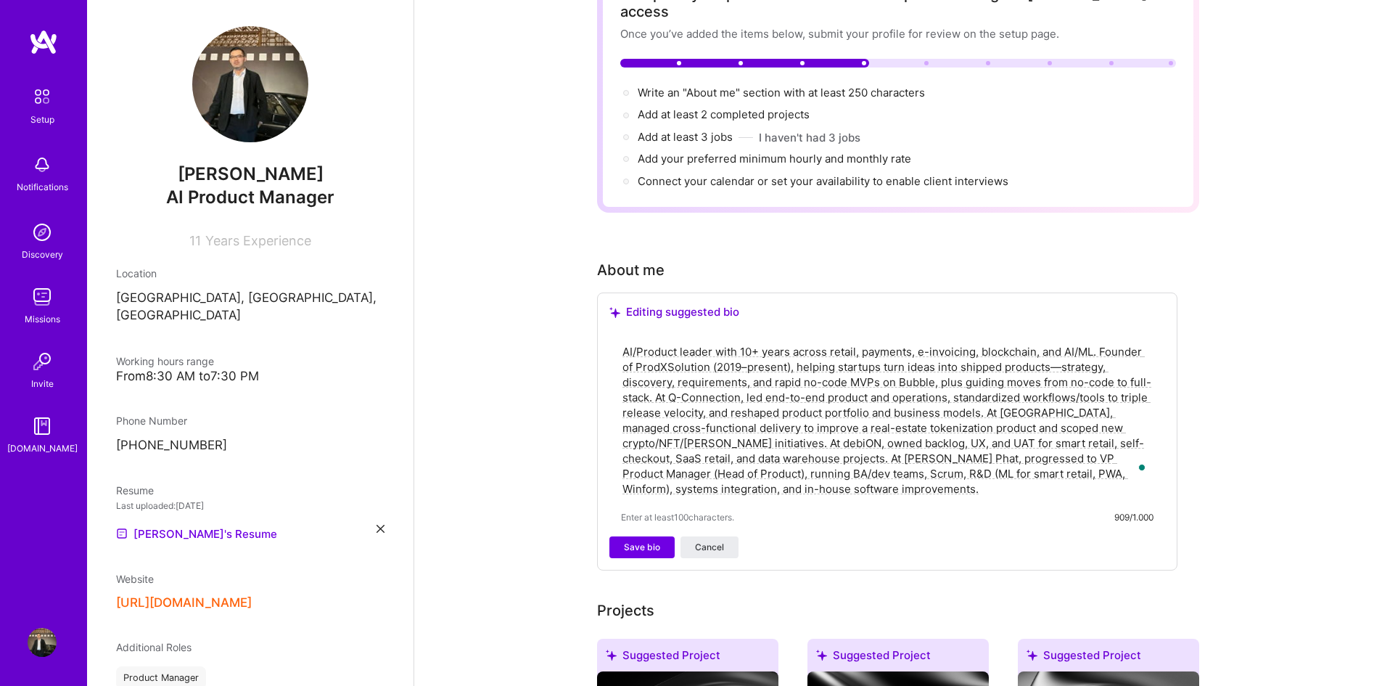
scroll to position [145, 0]
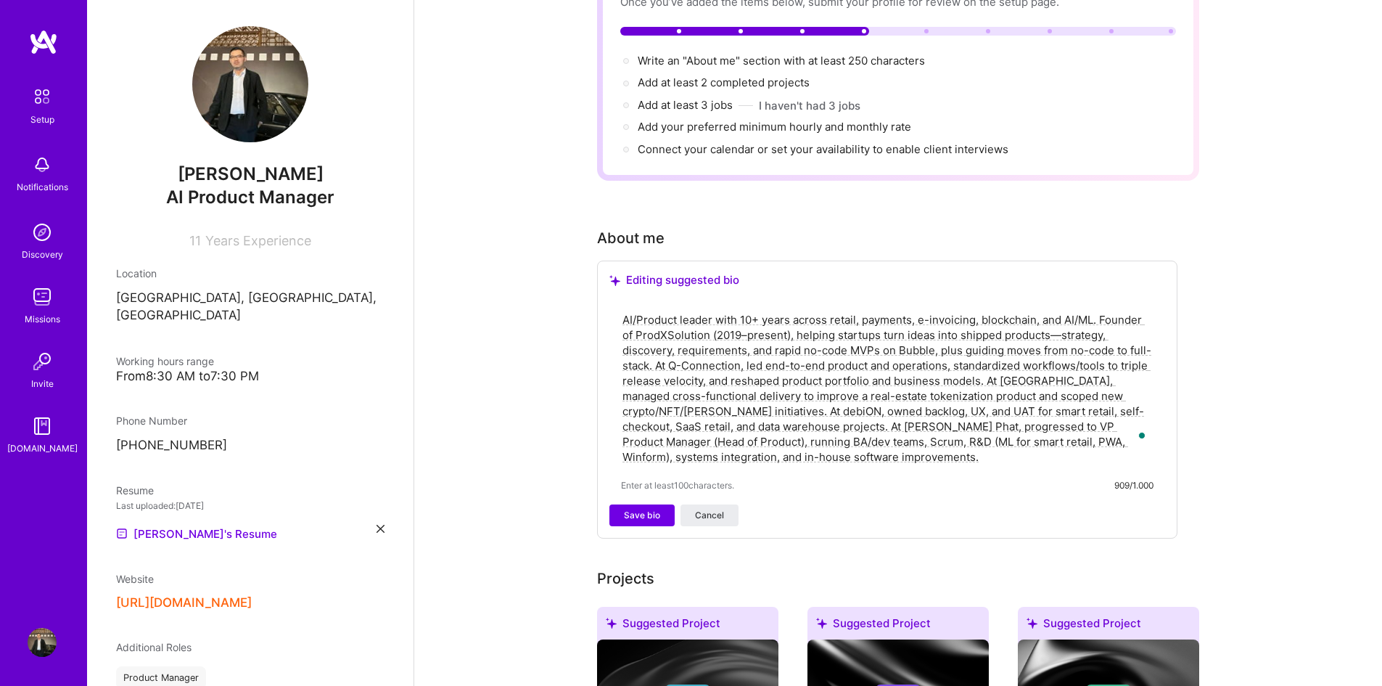
click at [864, 434] on textarea "AI/Product leader with 10+ years across retail, payments, e-invoicing, blockcha…" at bounding box center [887, 388] width 533 height 155
paste textarea "& Product leader with 10+ years in retail, payments, e-invoicing, blockchain, a…"
drag, startPoint x: 697, startPoint y: 316, endPoint x: 774, endPoint y: 317, distance: 77.6
click at [774, 317] on textarea "AI & Product leader with 10+ years in retail, payments, e-invoicing, blockchain…" at bounding box center [887, 388] width 533 height 155
type textarea "AI & Product leader with 10+ years in retail, payments, e-invoicing, blockchain…"
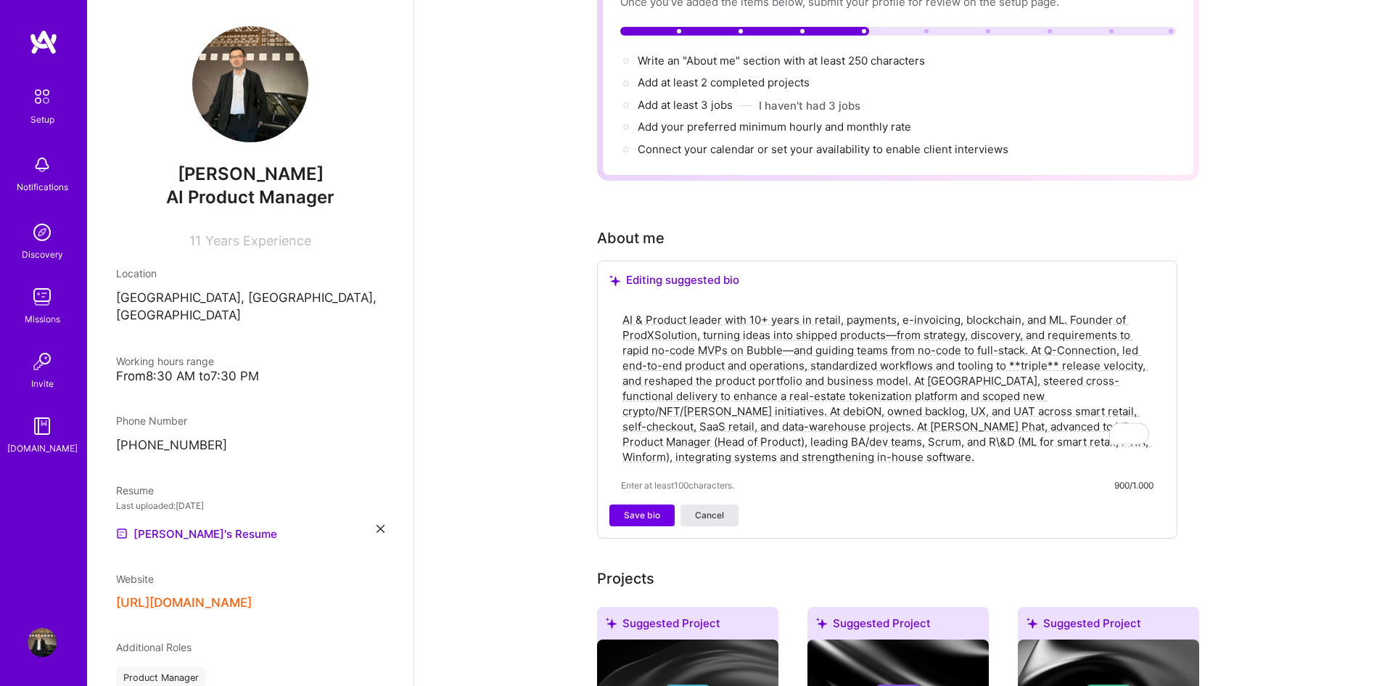
click at [714, 509] on span "Cancel" at bounding box center [709, 515] width 29 height 13
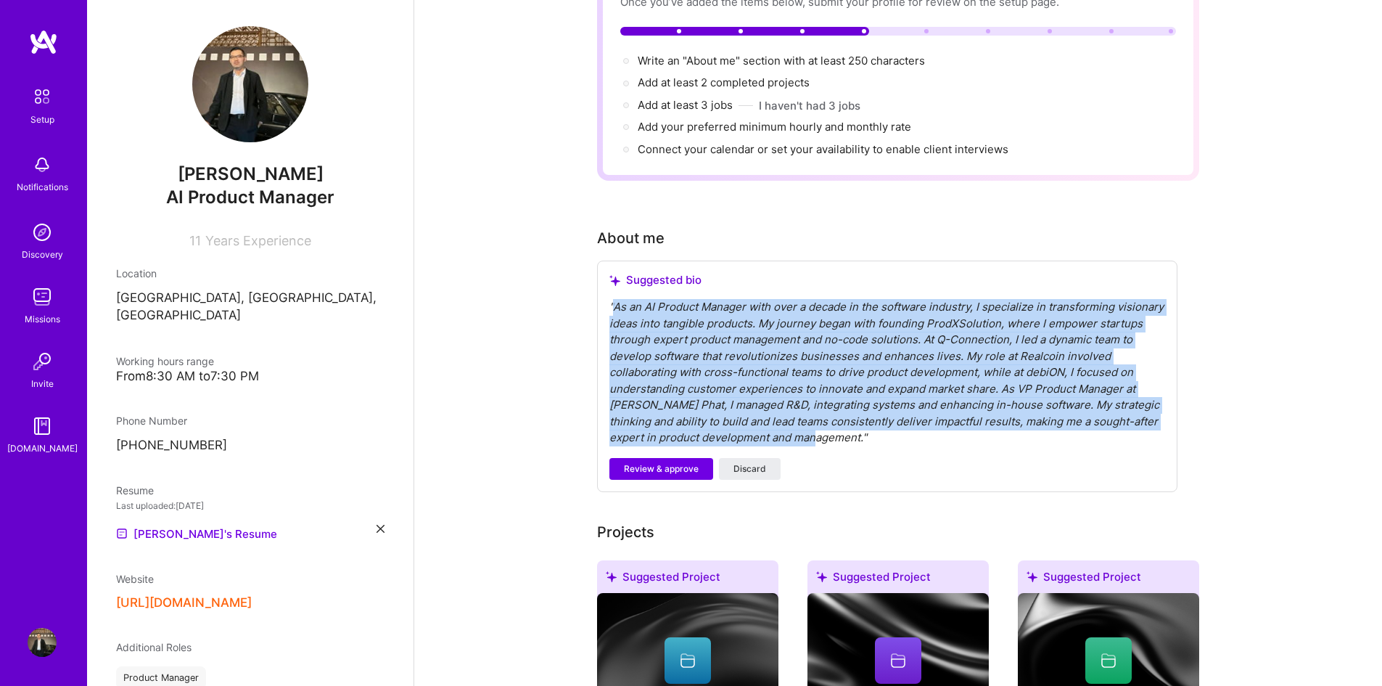
drag, startPoint x: 614, startPoint y: 287, endPoint x: 771, endPoint y: 419, distance: 204.5
click at [771, 419] on div "" As an AI Product Manager with over a decade in the software industry, I speci…" at bounding box center [887, 372] width 556 height 147
copy div "As an AI Product Manager with over a decade in the software industry, I special…"
click at [675, 462] on span "Review & approve" at bounding box center [661, 468] width 75 height 13
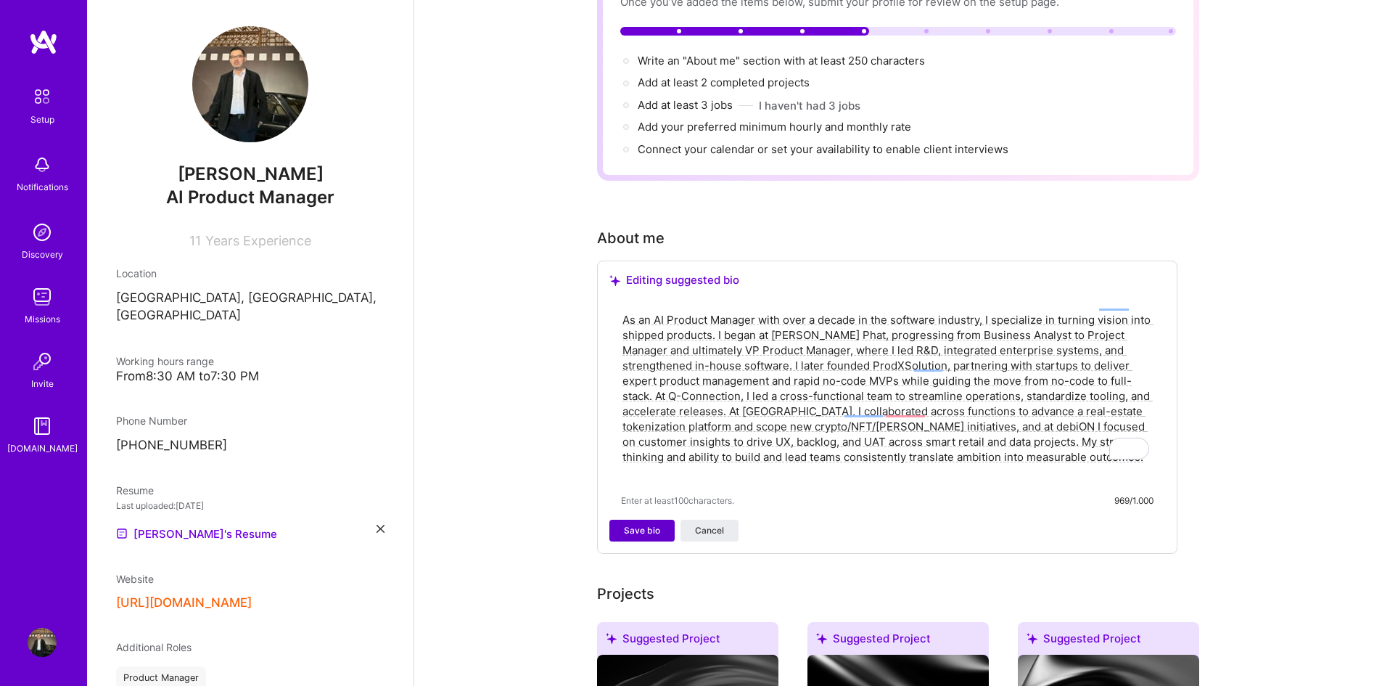
type textarea "As an AI Product Manager with over a decade in the software industry, I special…"
click at [633, 524] on span "Save bio" at bounding box center [642, 530] width 36 height 13
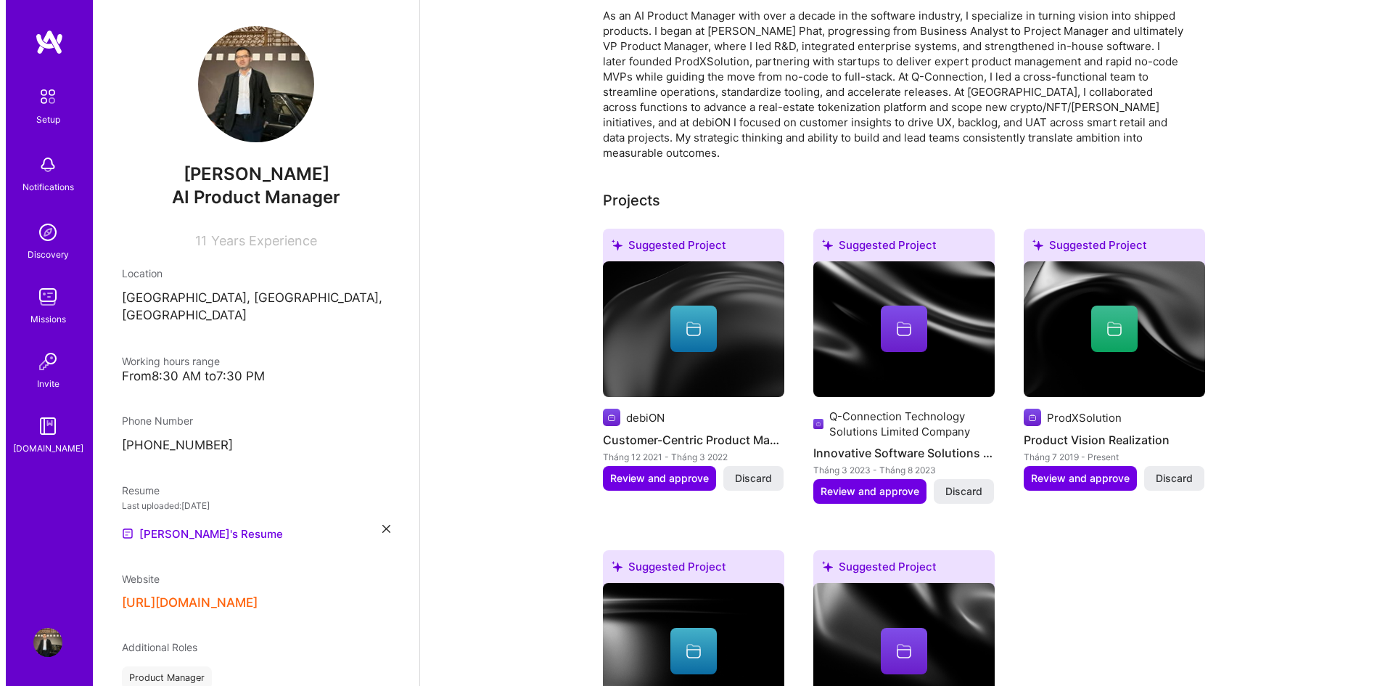
scroll to position [508, 0]
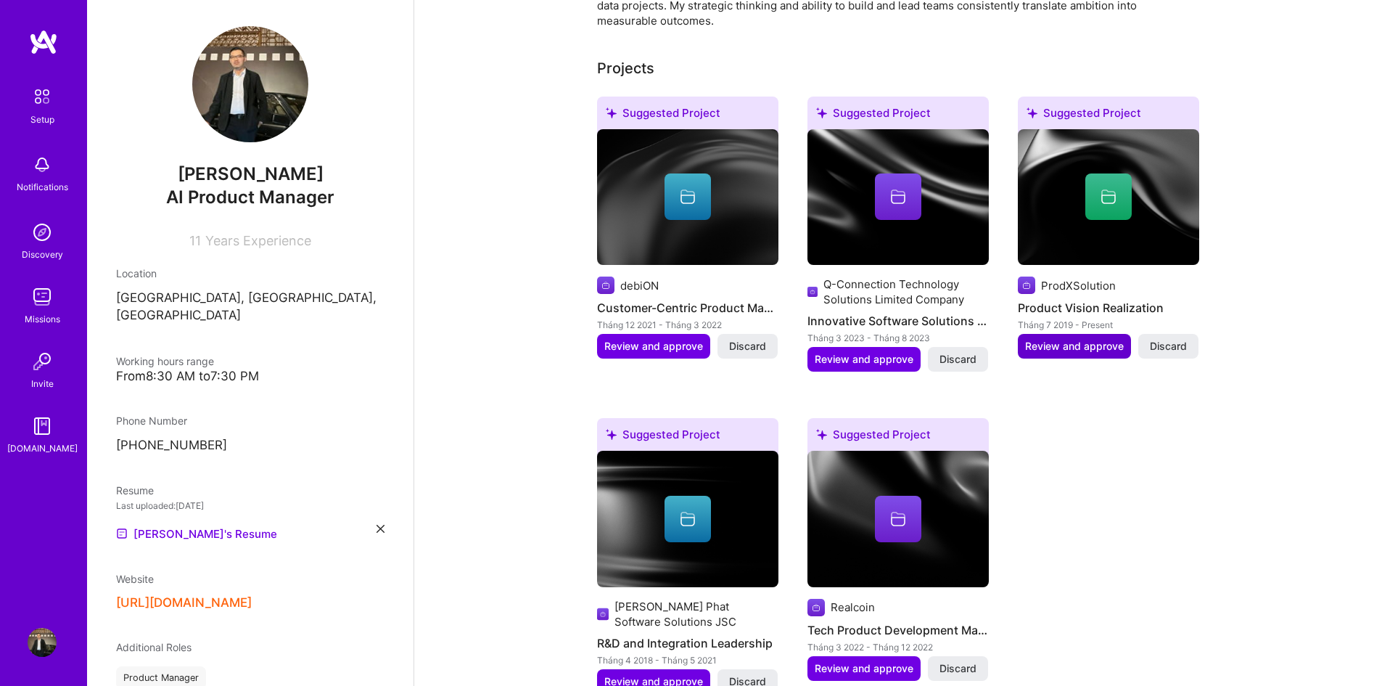
click at [1093, 339] on span "Review and approve" at bounding box center [1074, 346] width 99 height 15
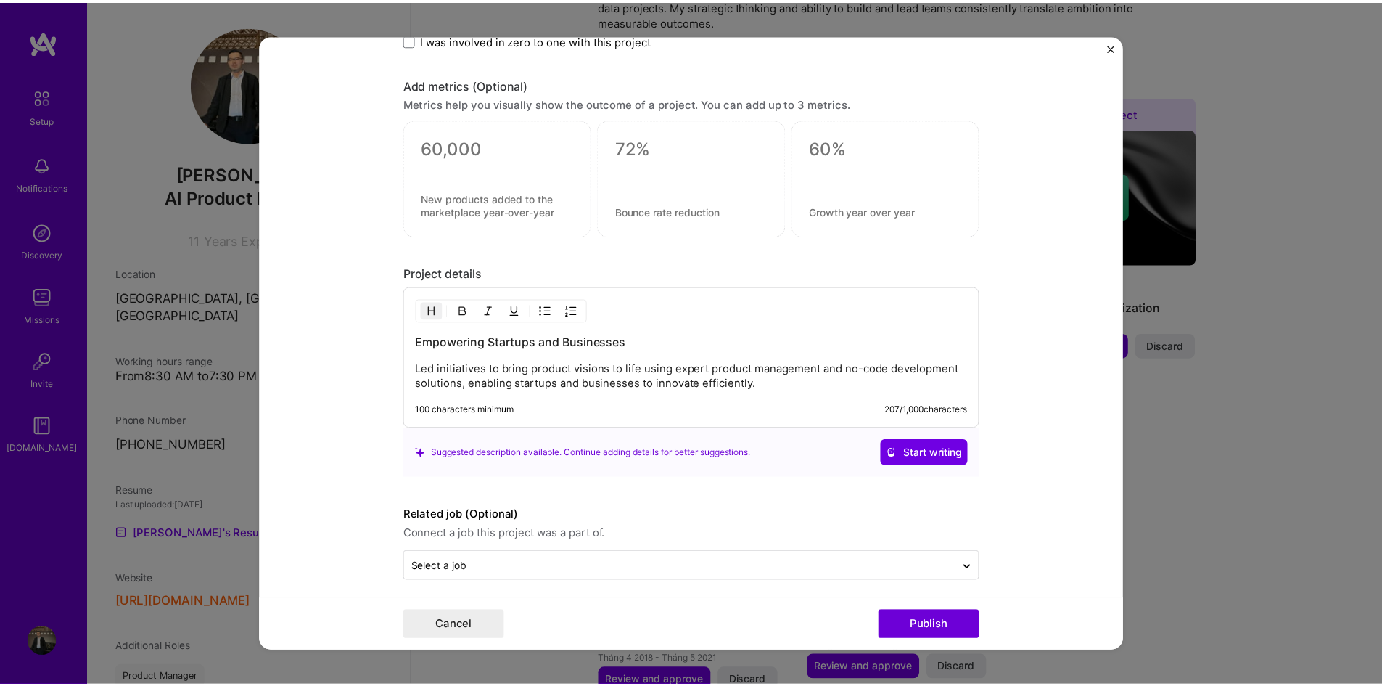
scroll to position [996, 0]
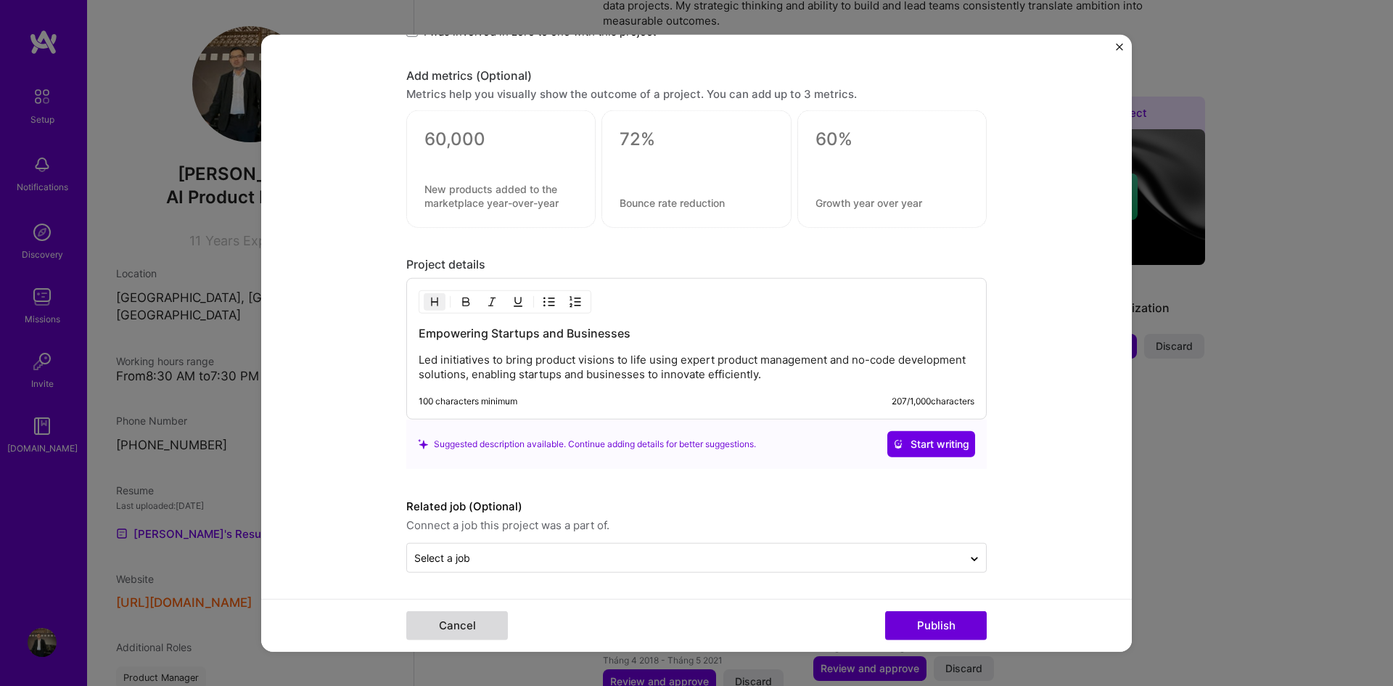
click at [477, 623] on button "Cancel" at bounding box center [457, 625] width 102 height 29
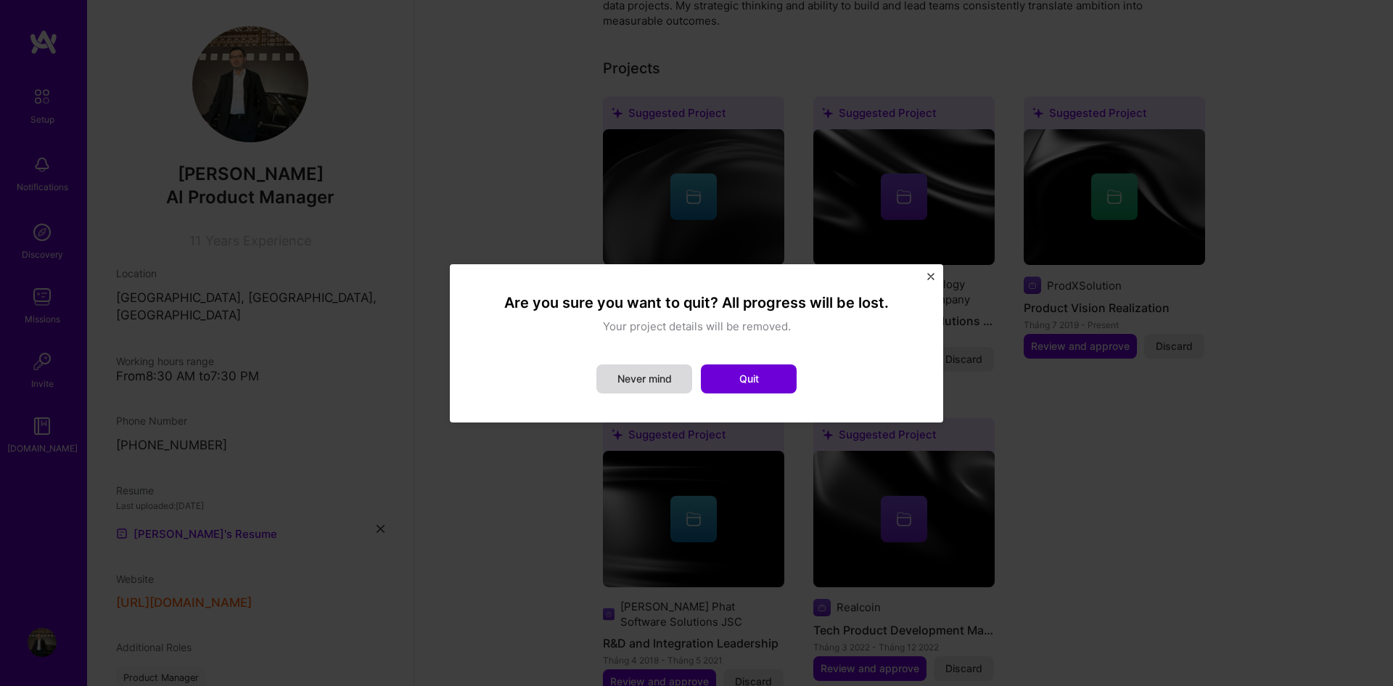
click at [639, 384] on button "Never mind" at bounding box center [644, 378] width 96 height 29
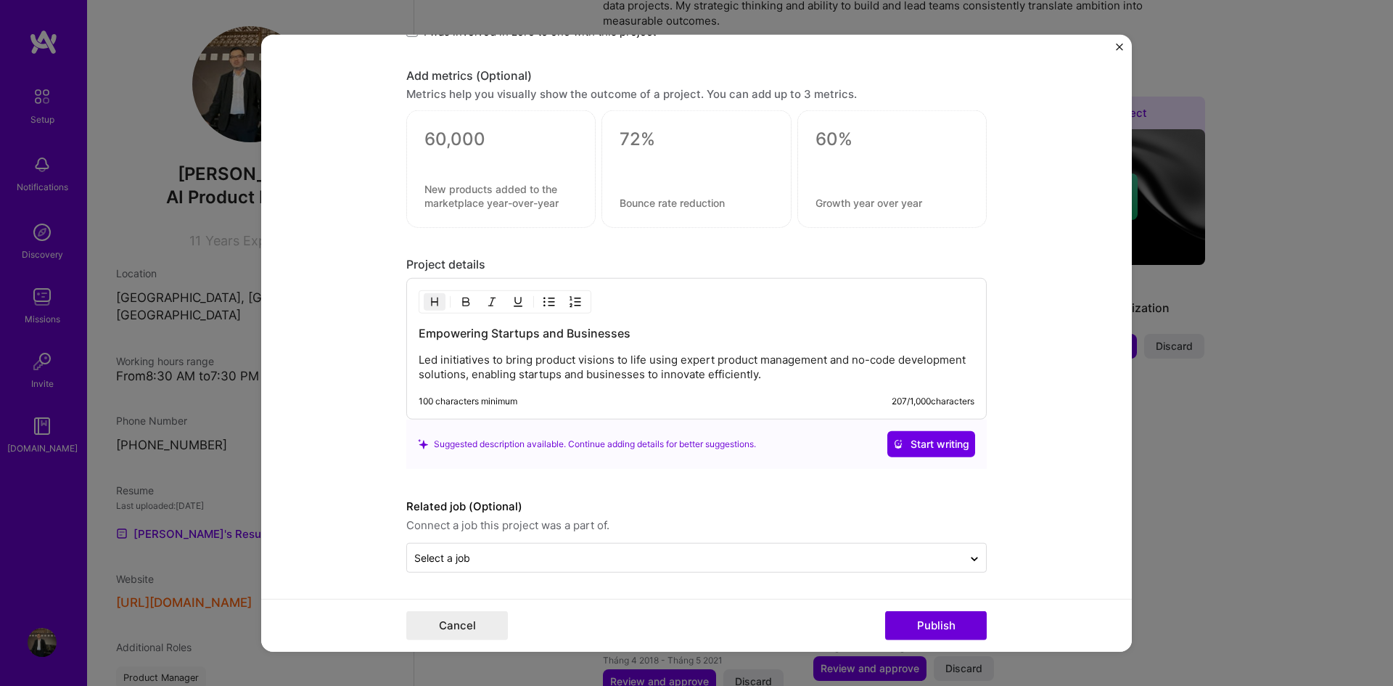
click at [1120, 44] on img "Close" at bounding box center [1119, 46] width 7 height 7
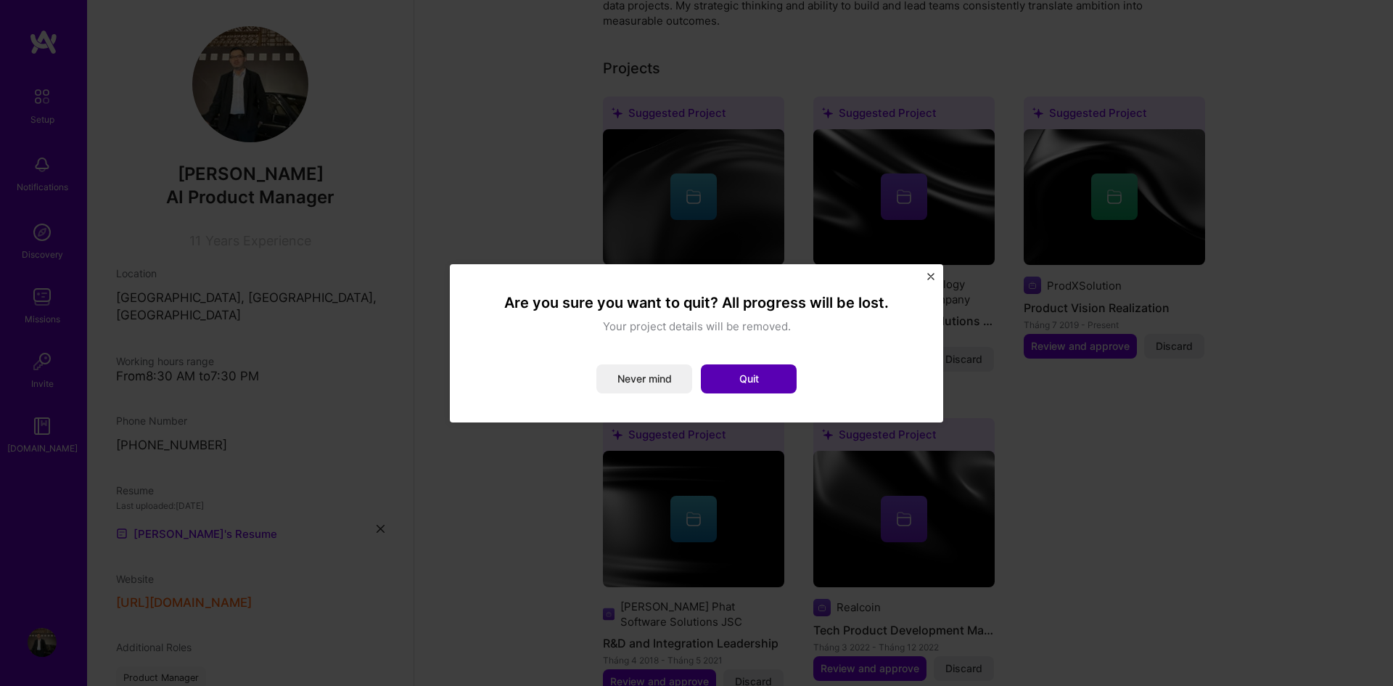
click at [757, 382] on button "Quit" at bounding box center [749, 378] width 96 height 29
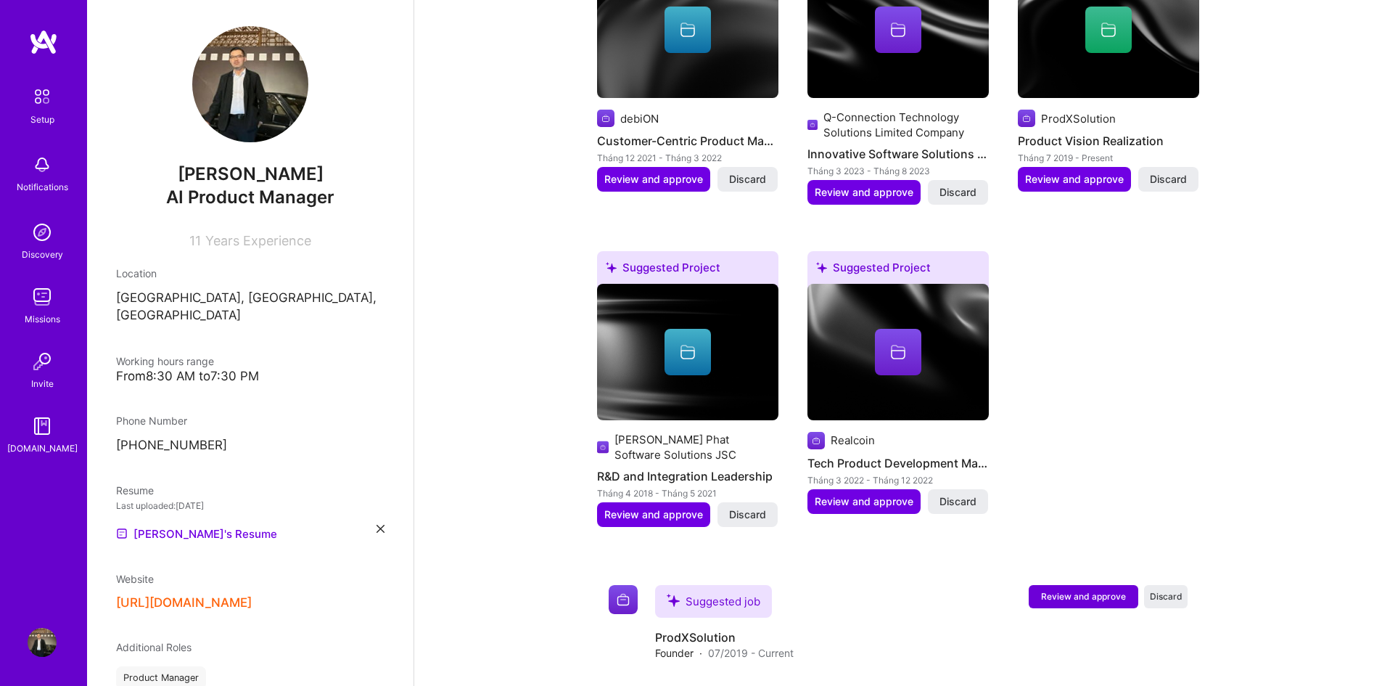
scroll to position [312, 0]
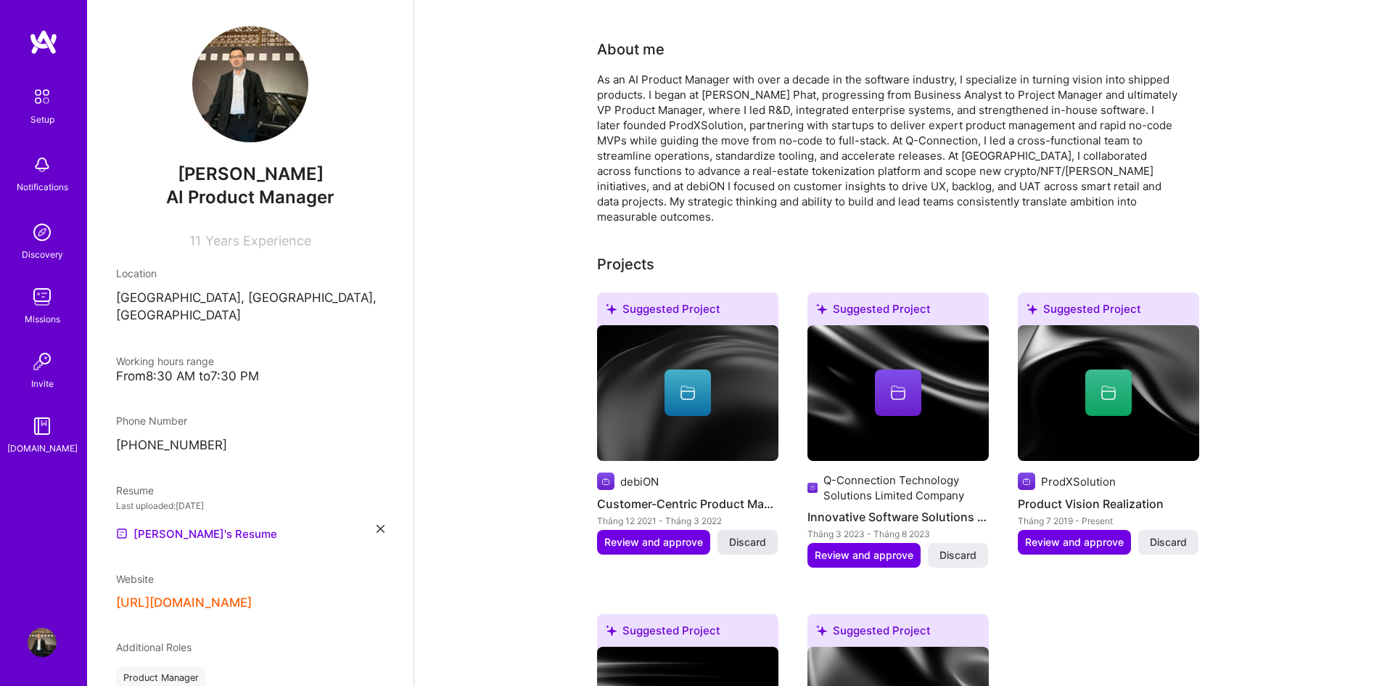
click at [760, 535] on span "Discard" at bounding box center [747, 542] width 37 height 15
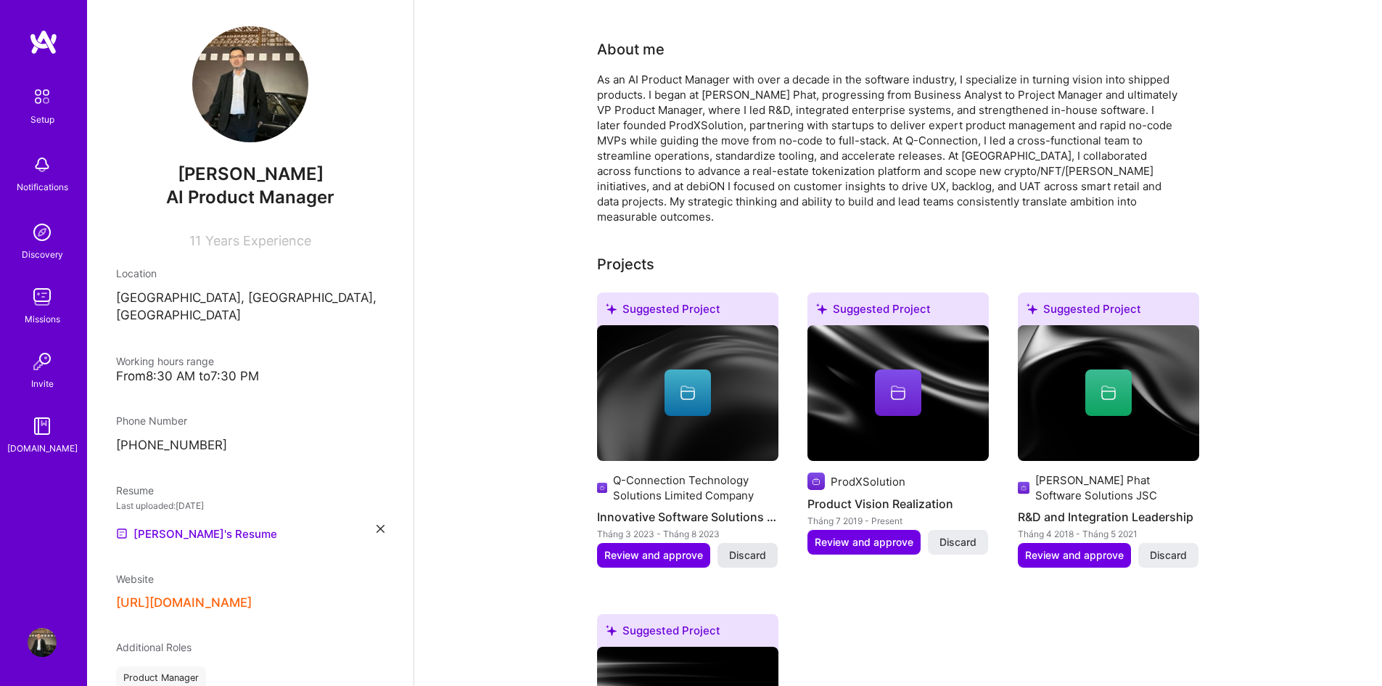
click at [759, 548] on span "Discard" at bounding box center [747, 555] width 37 height 15
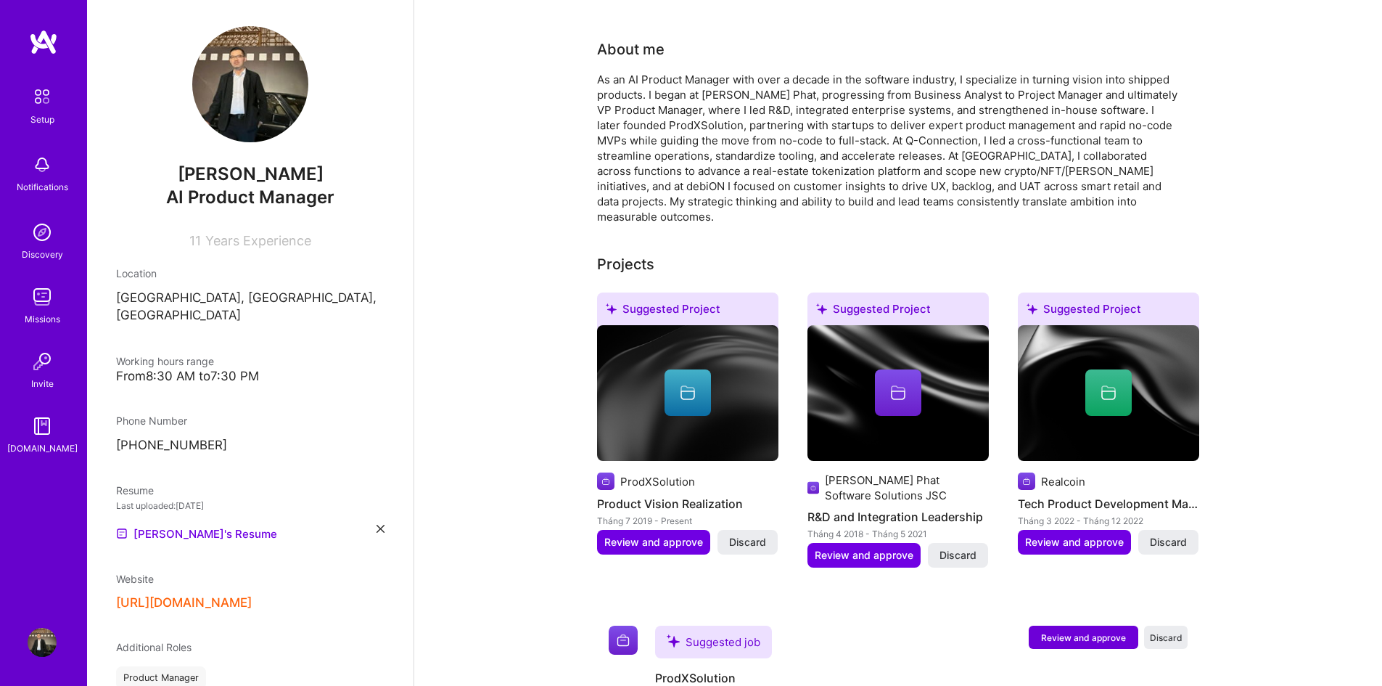
click at [759, 530] on button "Discard" at bounding box center [748, 542] width 60 height 25
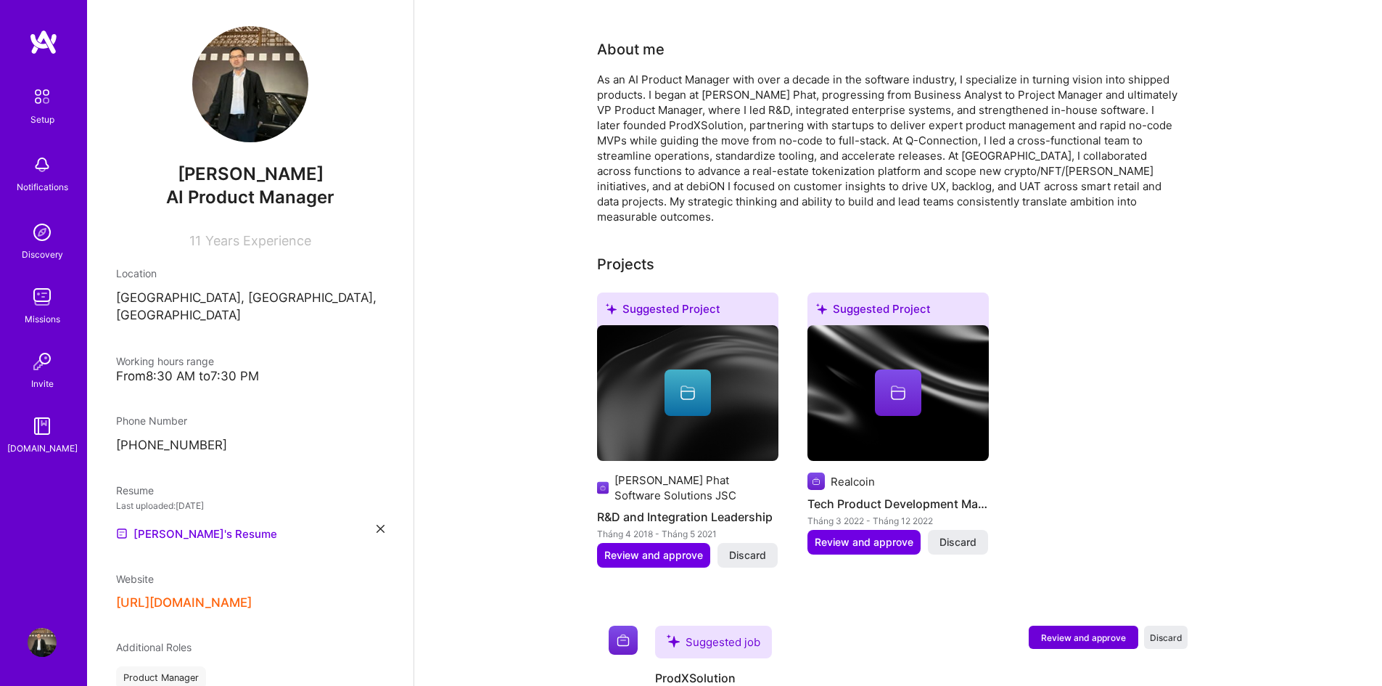
click at [759, 548] on span "Discard" at bounding box center [747, 555] width 37 height 15
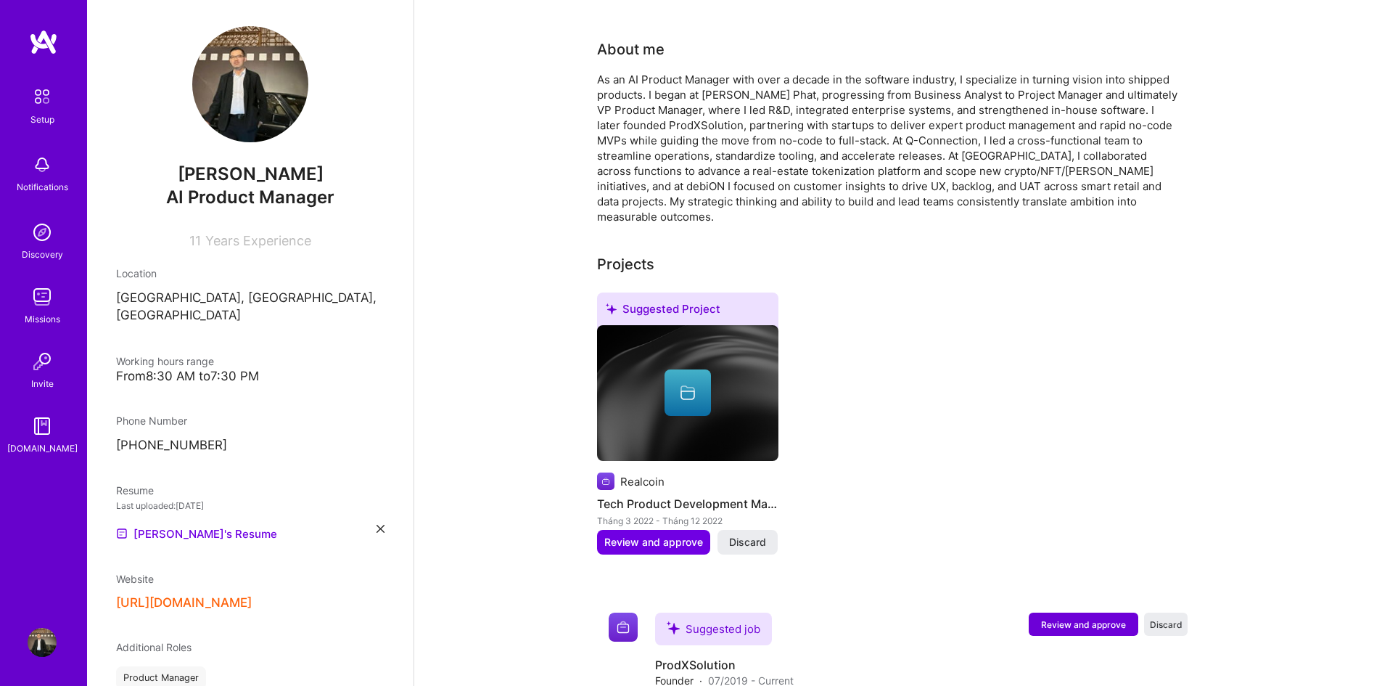
click at [759, 535] on span "Discard" at bounding box center [747, 542] width 37 height 15
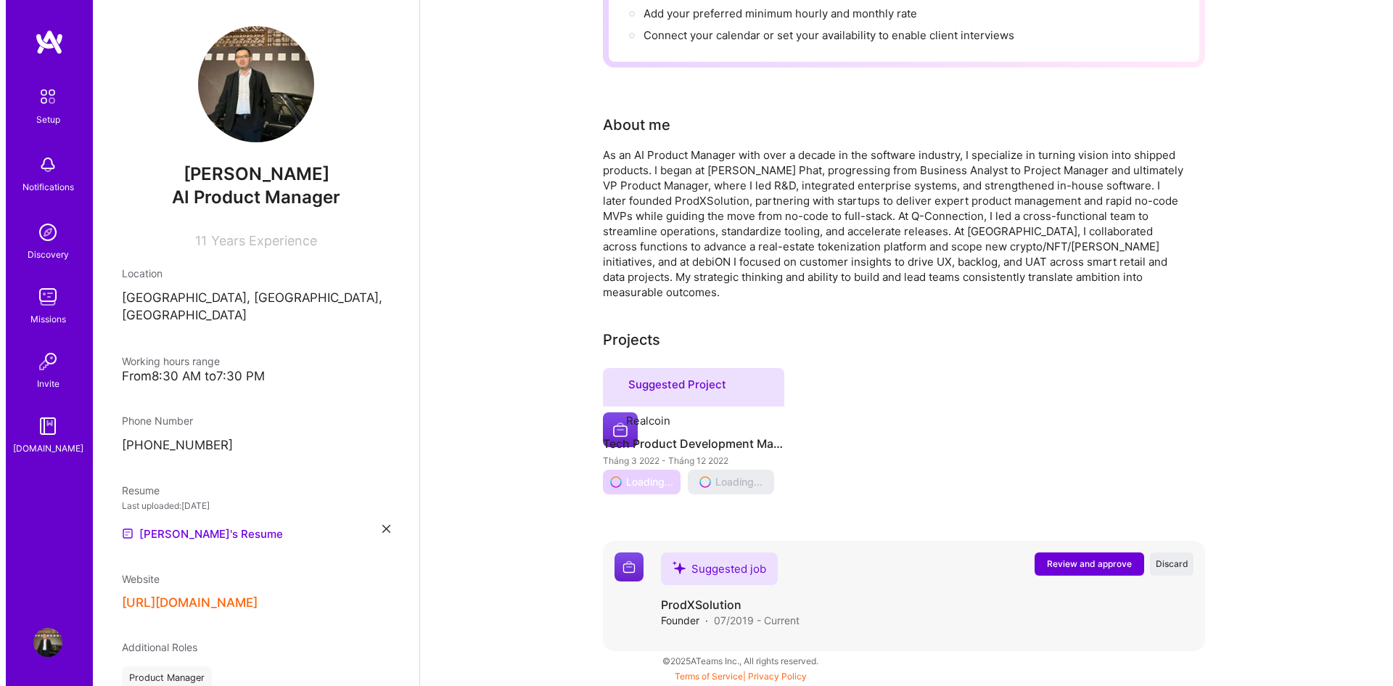
scroll to position [38, 0]
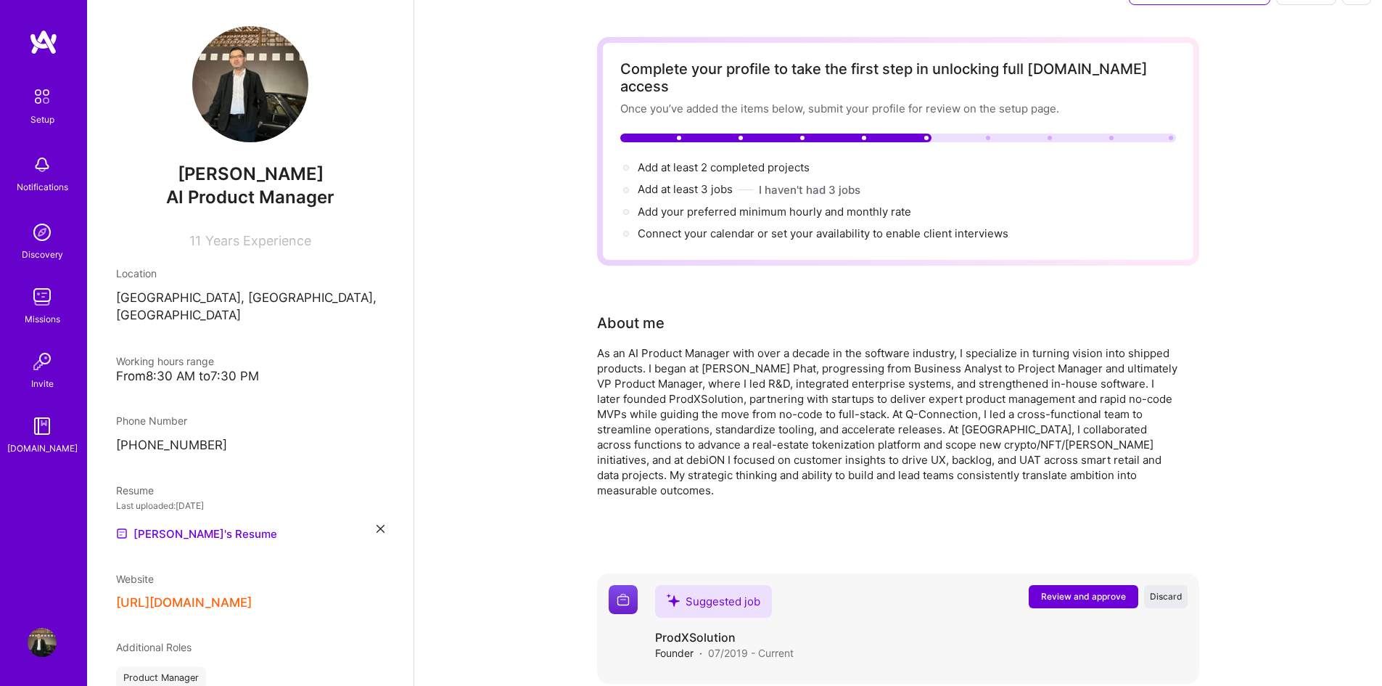
click at [1100, 590] on span "Review and approve" at bounding box center [1083, 596] width 85 height 12
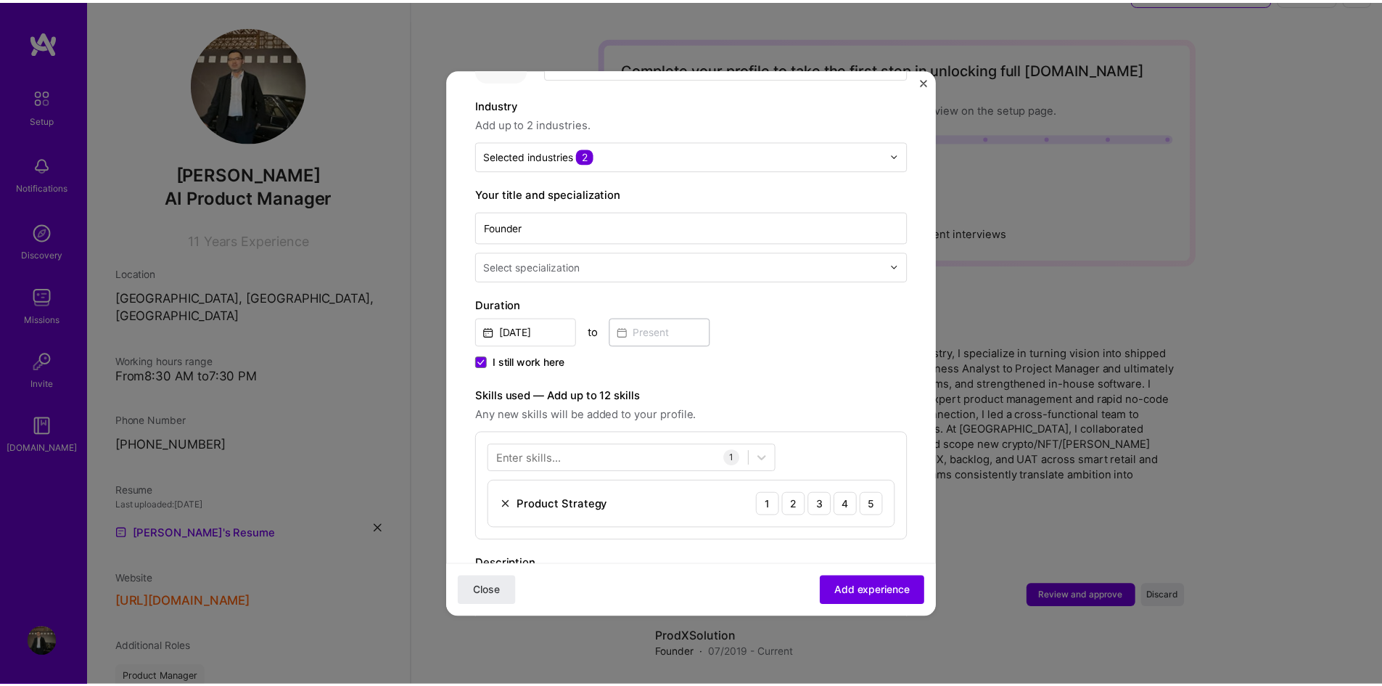
scroll to position [73, 0]
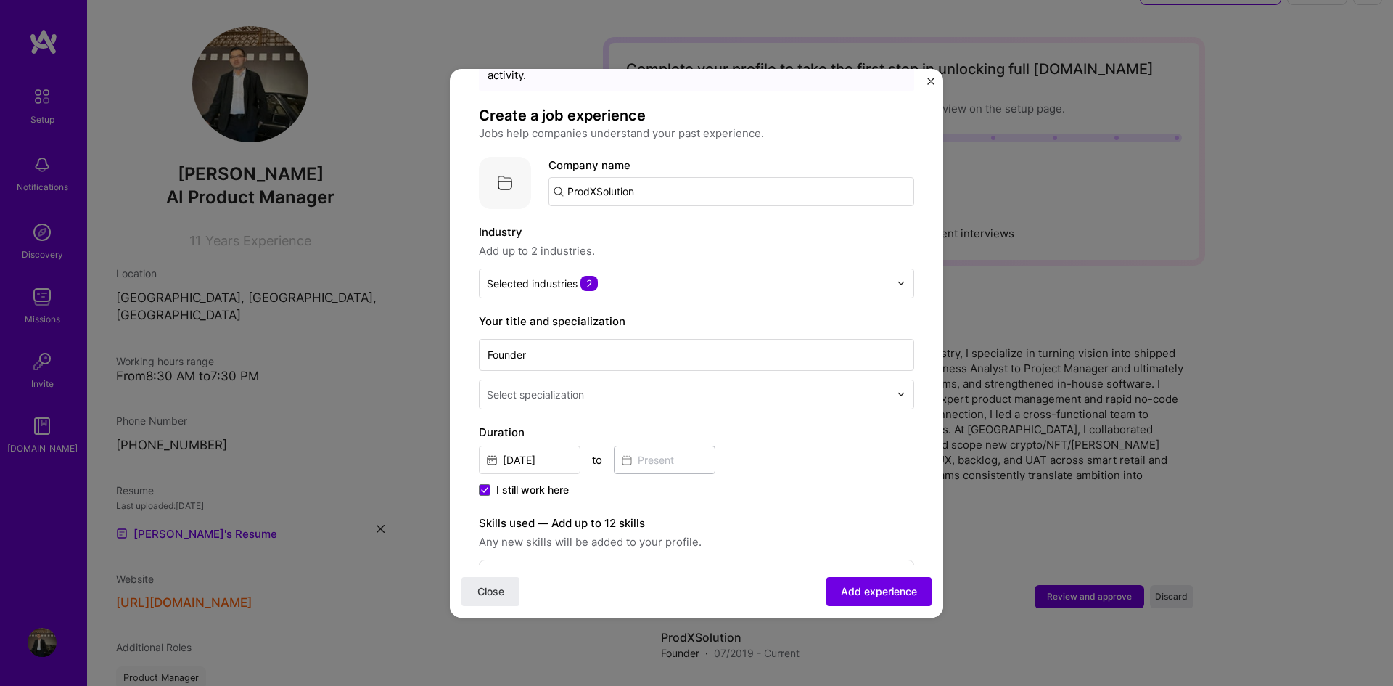
click at [928, 81] on img "Close" at bounding box center [930, 81] width 7 height 7
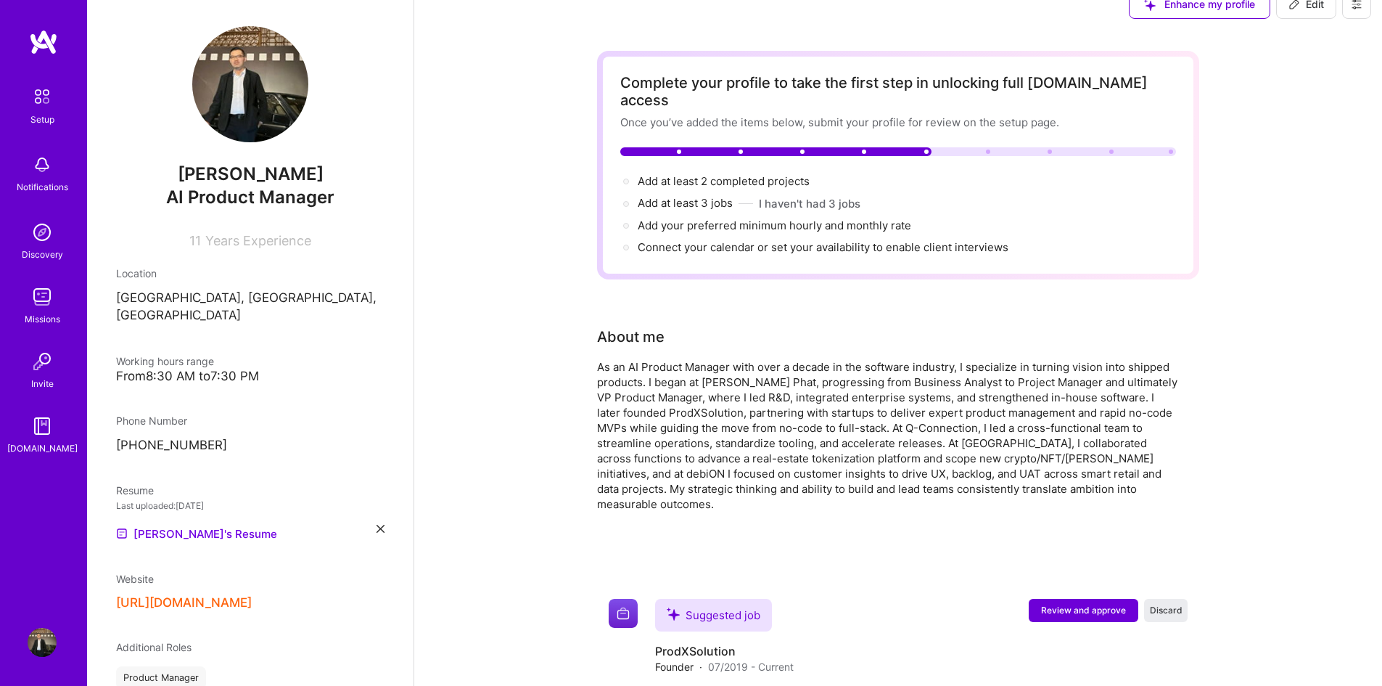
scroll to position [38, 0]
